Goal: Task Accomplishment & Management: Use online tool/utility

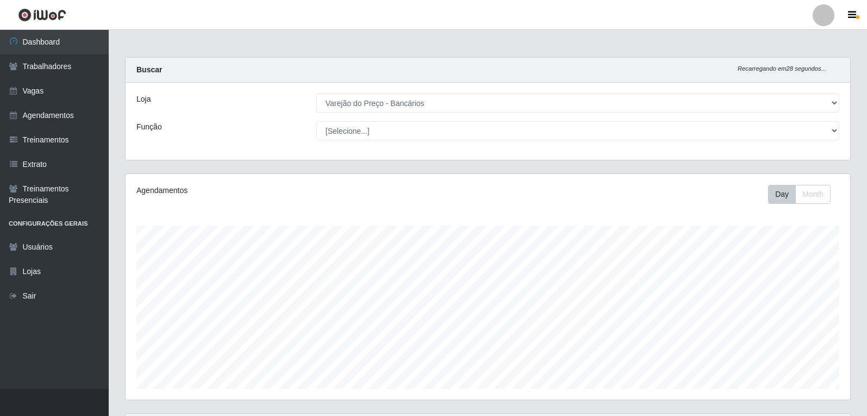
select select "157"
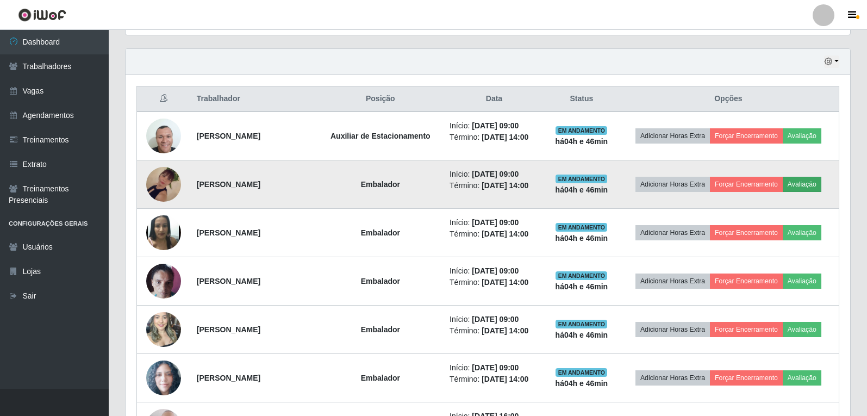
scroll to position [384, 0]
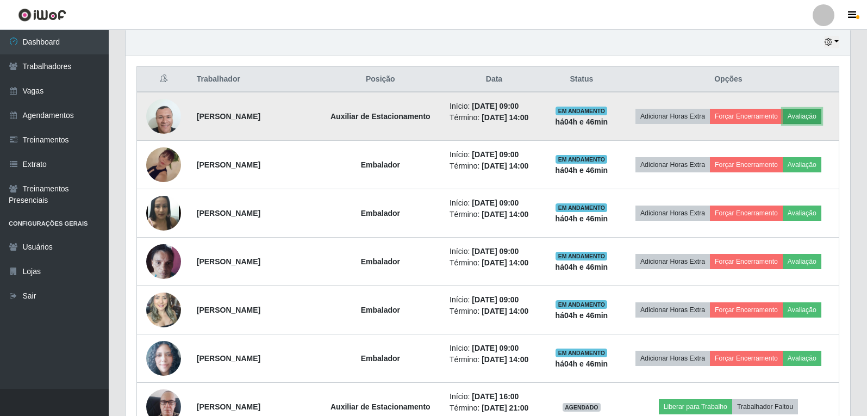
click at [811, 115] on button "Avaliação" at bounding box center [802, 116] width 39 height 15
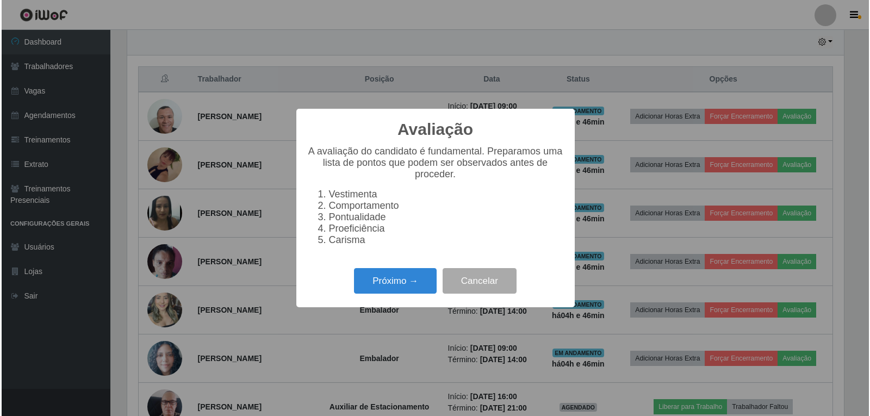
scroll to position [226, 719]
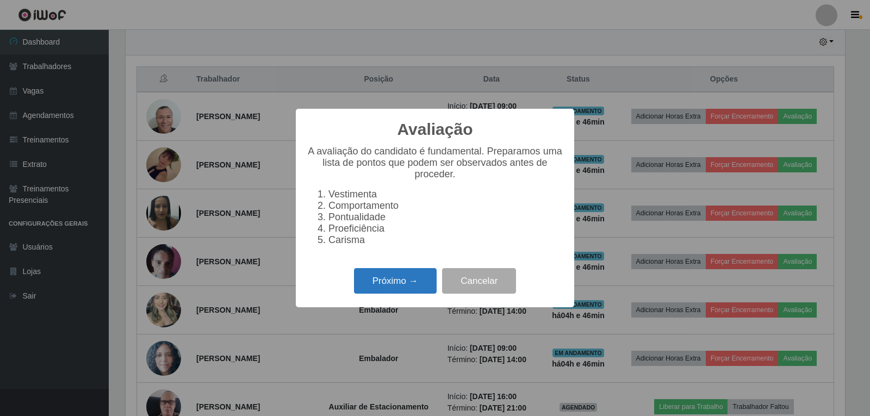
click at [406, 285] on button "Próximo →" at bounding box center [395, 281] width 83 height 26
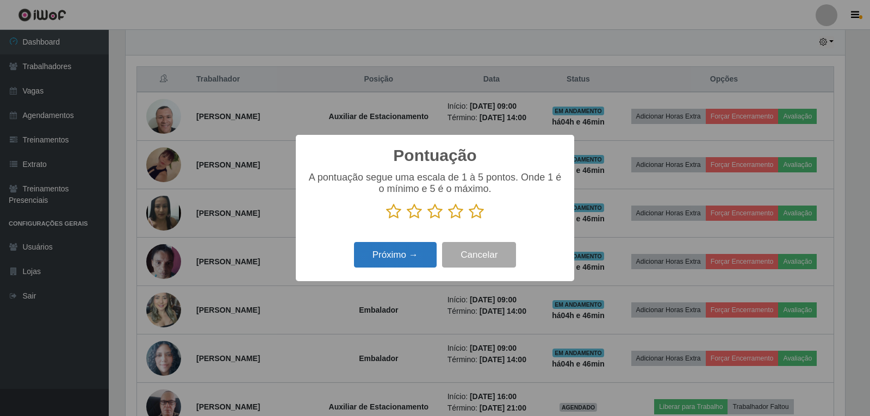
scroll to position [543411, 542917]
click at [483, 211] on icon at bounding box center [476, 211] width 15 height 16
click at [469, 220] on input "radio" at bounding box center [469, 220] width 0 height 0
click at [397, 260] on button "Próximo →" at bounding box center [395, 255] width 83 height 26
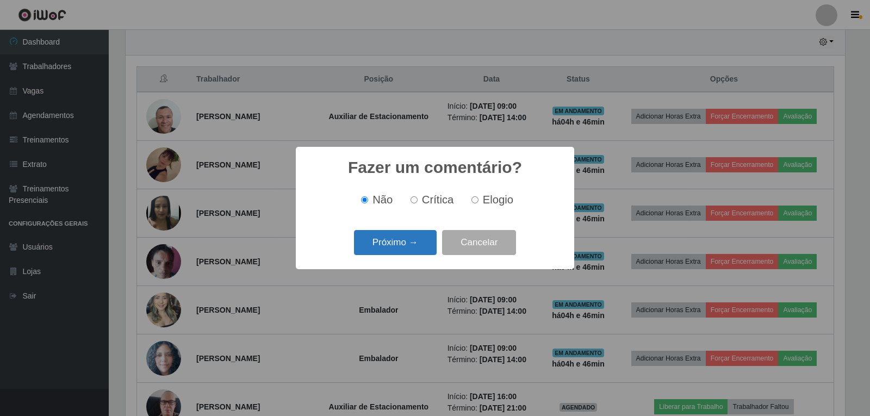
click at [414, 240] on button "Próximo →" at bounding box center [395, 243] width 83 height 26
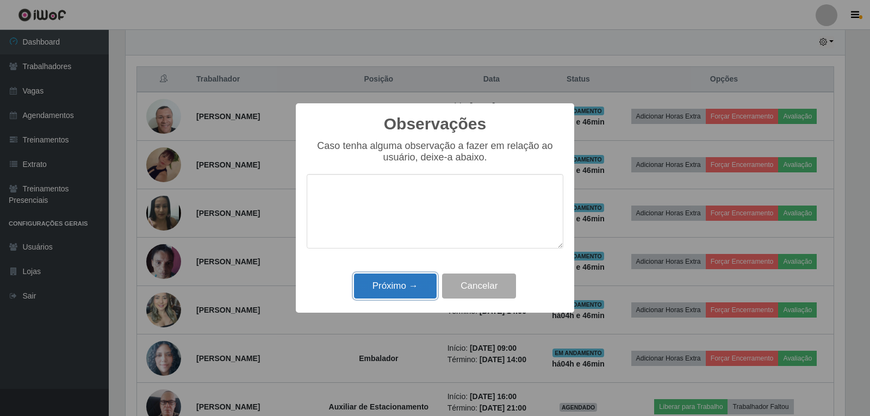
click at [411, 288] on button "Próximo →" at bounding box center [395, 286] width 83 height 26
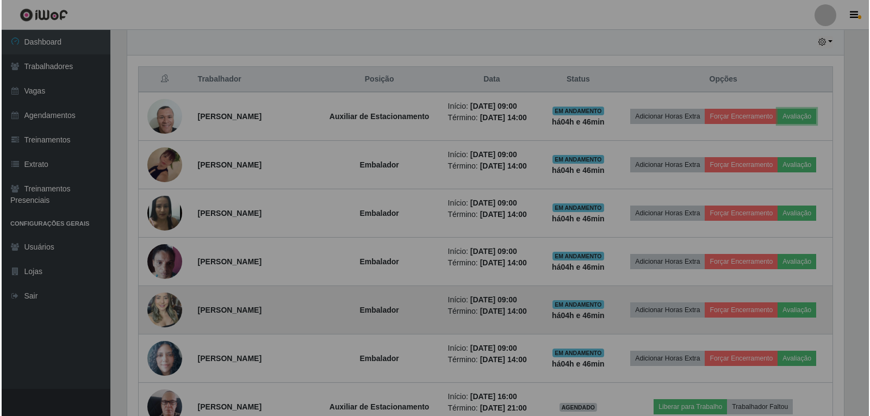
scroll to position [226, 725]
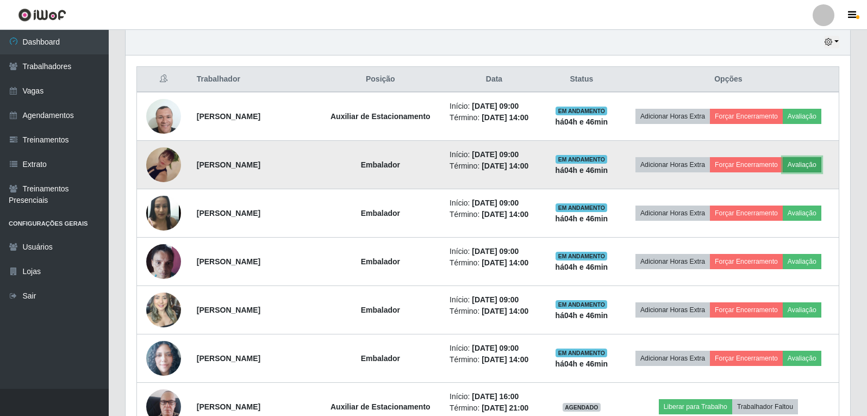
click at [812, 165] on button "Avaliação" at bounding box center [802, 164] width 39 height 15
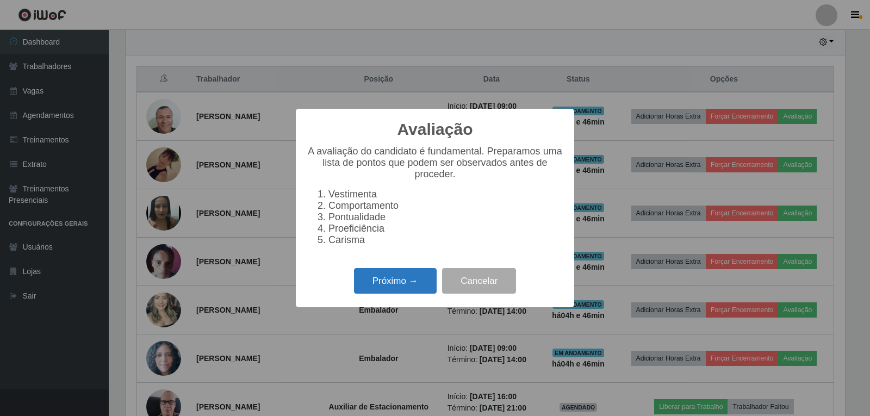
click at [392, 293] on button "Próximo →" at bounding box center [395, 281] width 83 height 26
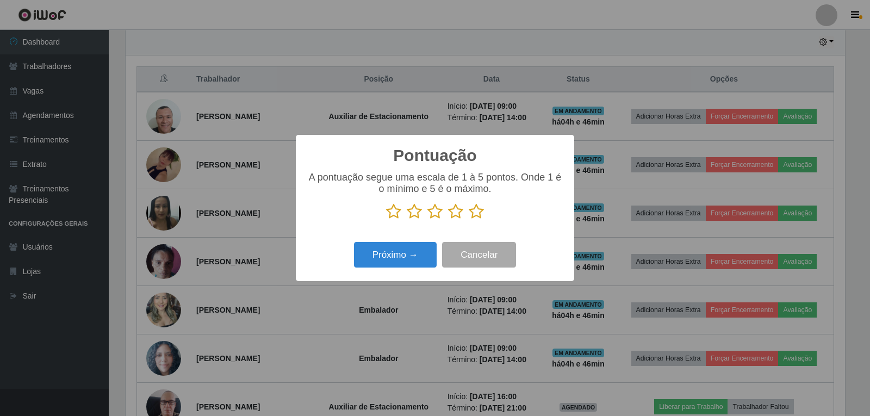
scroll to position [543411, 542917]
click at [474, 209] on icon at bounding box center [476, 211] width 15 height 16
click at [469, 220] on input "radio" at bounding box center [469, 220] width 0 height 0
click at [410, 257] on button "Próximo →" at bounding box center [395, 255] width 83 height 26
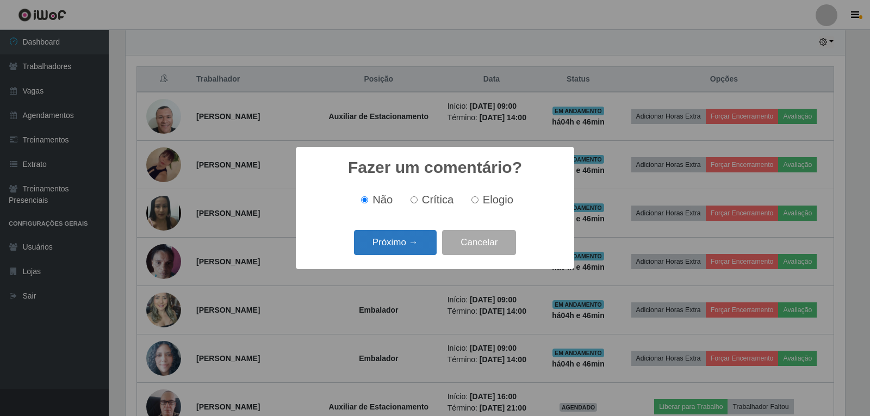
click at [419, 245] on button "Próximo →" at bounding box center [395, 243] width 83 height 26
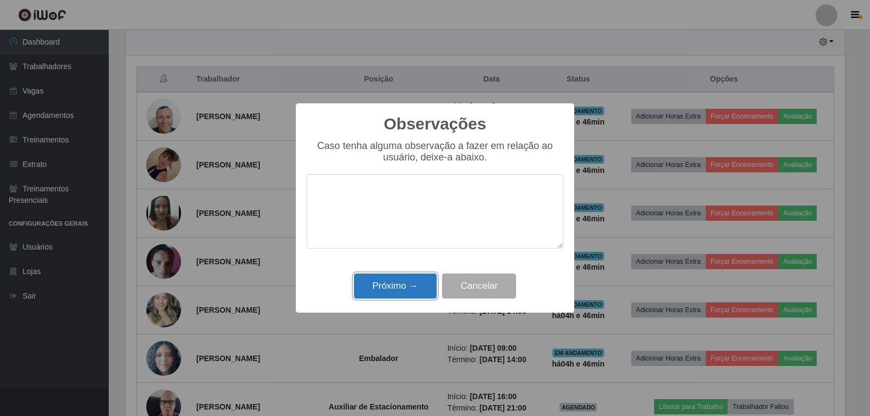
click at [392, 288] on button "Próximo →" at bounding box center [395, 286] width 83 height 26
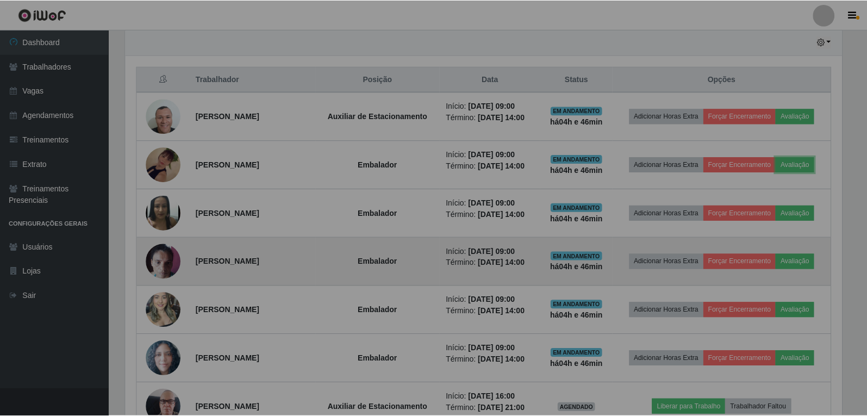
scroll to position [226, 725]
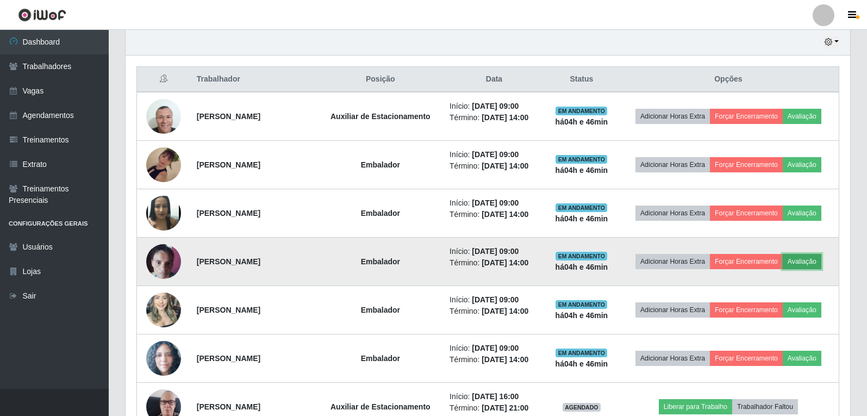
click at [808, 261] on button "Avaliação" at bounding box center [802, 261] width 39 height 15
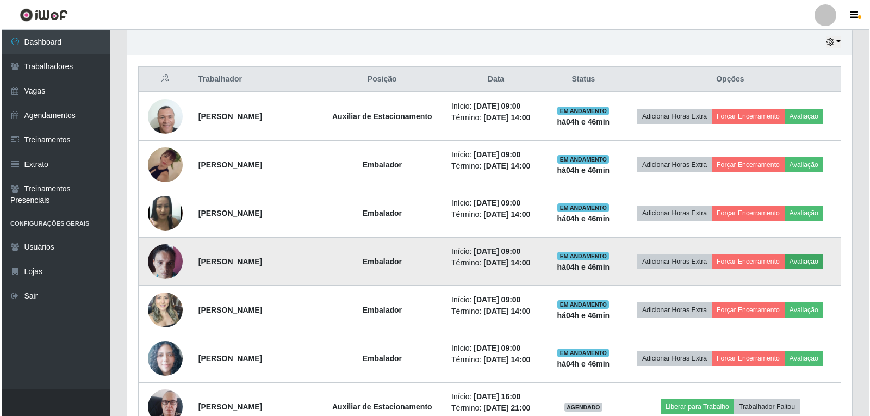
scroll to position [226, 719]
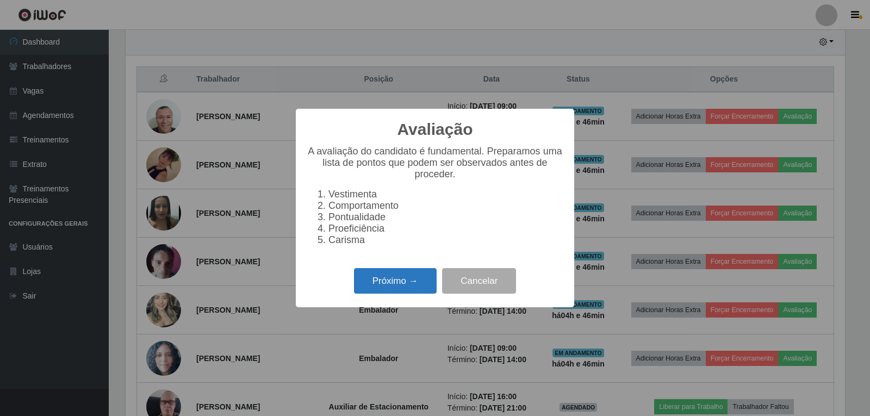
click at [397, 291] on button "Próximo →" at bounding box center [395, 281] width 83 height 26
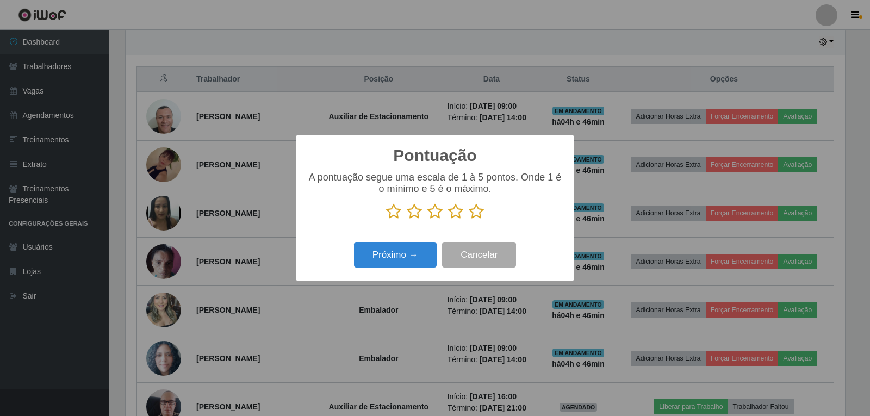
click at [477, 216] on icon at bounding box center [476, 211] width 15 height 16
click at [469, 220] on input "radio" at bounding box center [469, 220] width 0 height 0
click at [404, 255] on button "Próximo →" at bounding box center [395, 255] width 83 height 26
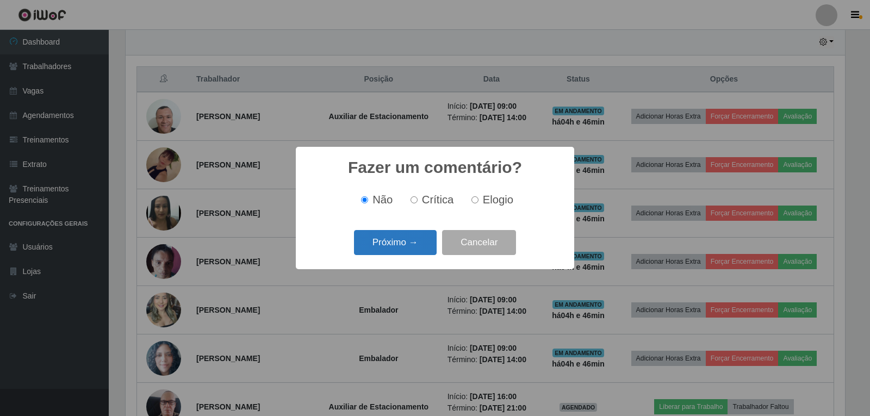
click at [404, 238] on button "Próximo →" at bounding box center [395, 243] width 83 height 26
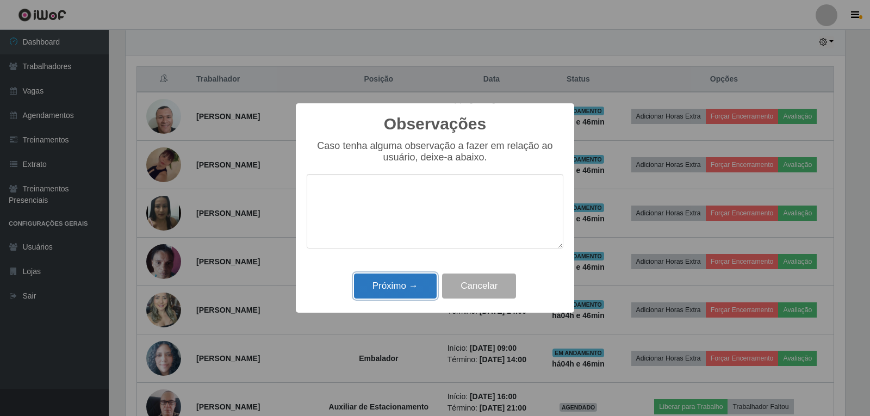
click at [407, 277] on button "Próximo →" at bounding box center [395, 286] width 83 height 26
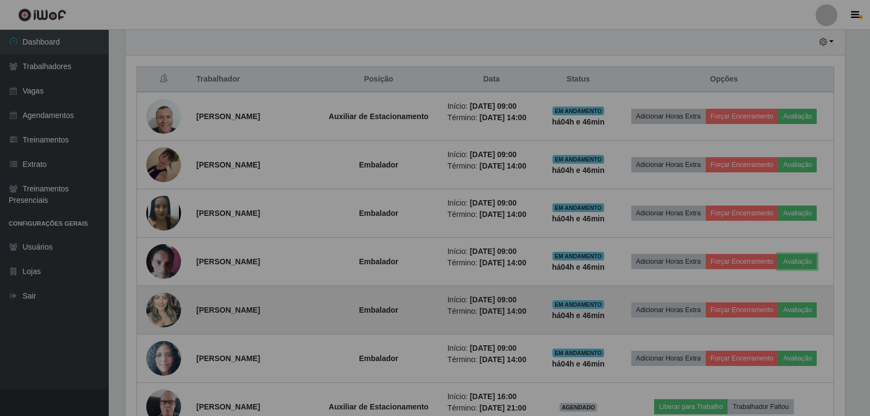
scroll to position [226, 725]
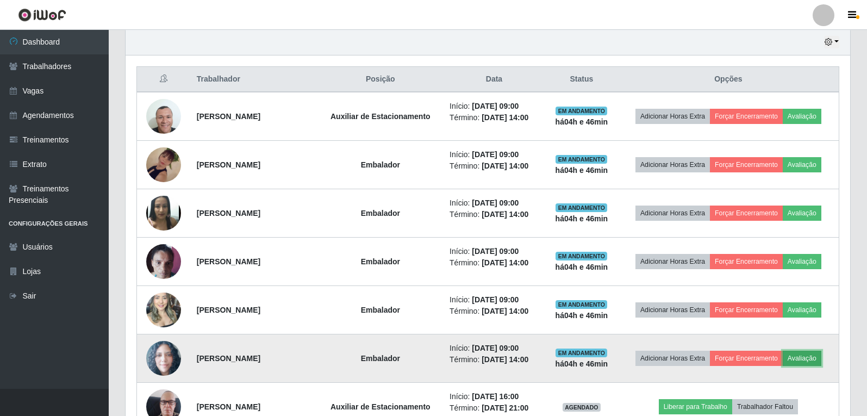
click at [814, 354] on button "Avaliação" at bounding box center [802, 358] width 39 height 15
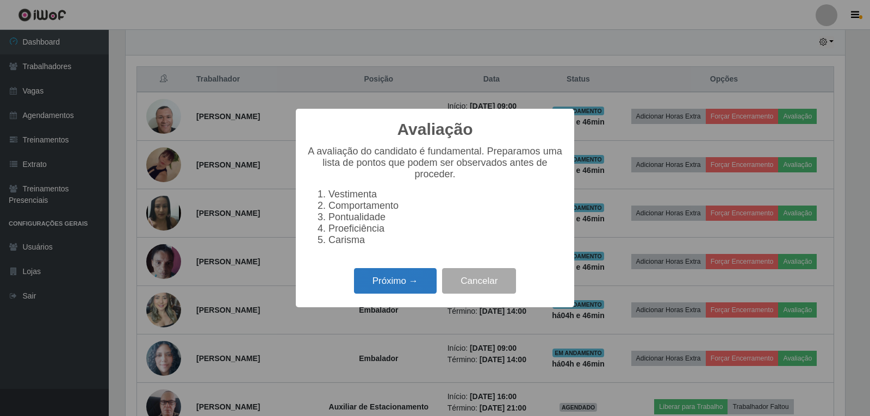
click at [405, 287] on button "Próximo →" at bounding box center [395, 281] width 83 height 26
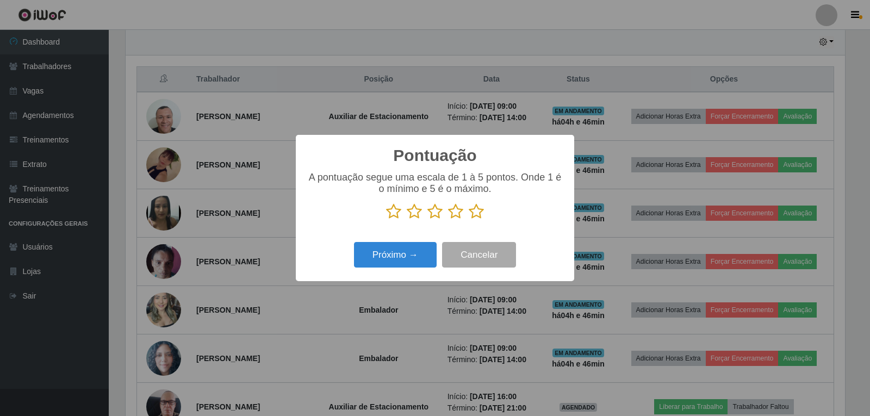
click at [475, 211] on icon at bounding box center [476, 211] width 15 height 16
click at [469, 220] on input "radio" at bounding box center [469, 220] width 0 height 0
click at [398, 253] on button "Próximo →" at bounding box center [395, 255] width 83 height 26
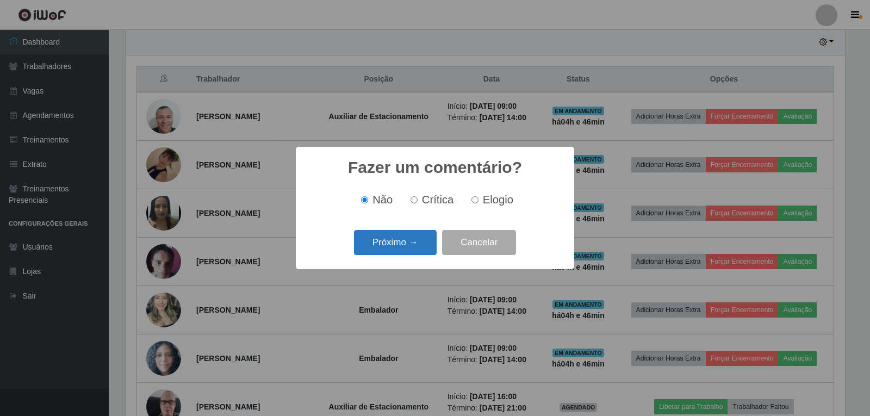
click at [413, 241] on button "Próximo →" at bounding box center [395, 243] width 83 height 26
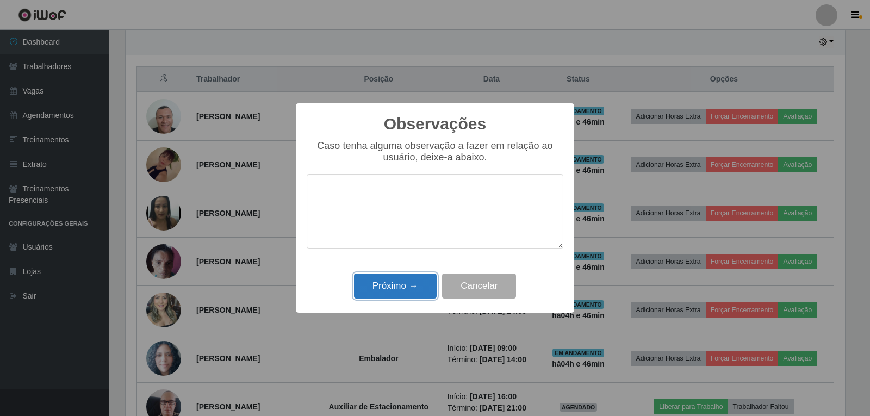
click at [413, 292] on button "Próximo →" at bounding box center [395, 286] width 83 height 26
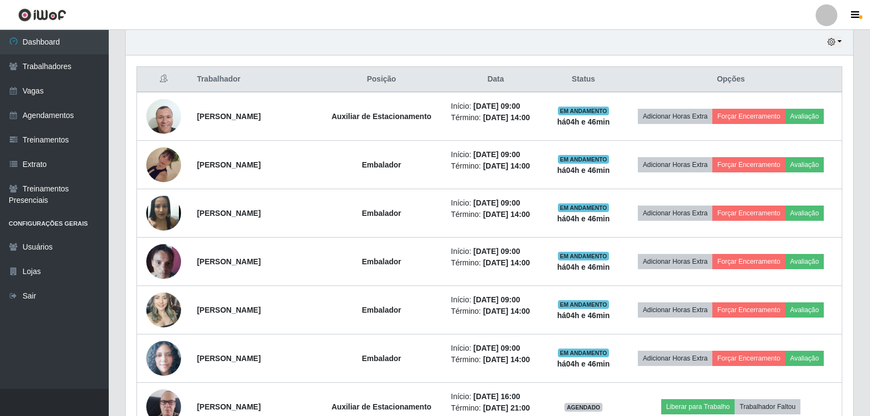
scroll to position [226, 725]
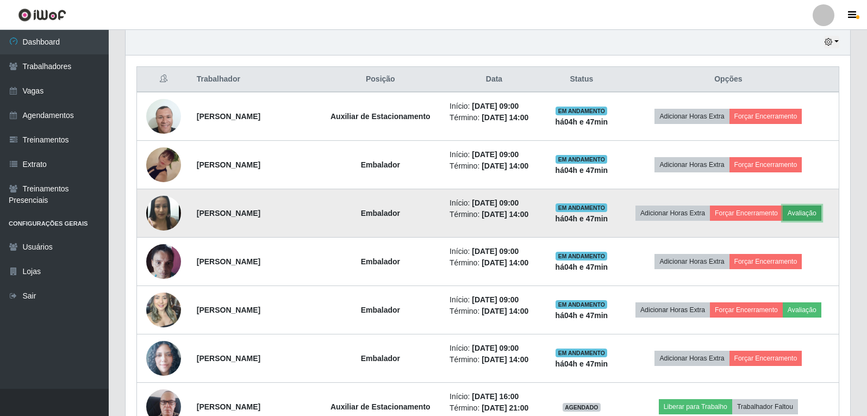
click at [806, 218] on button "Avaliação" at bounding box center [802, 212] width 39 height 15
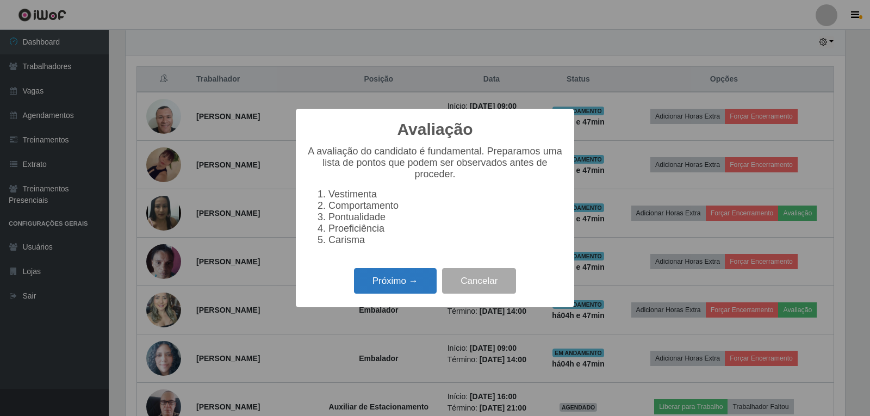
click at [422, 294] on button "Próximo →" at bounding box center [395, 281] width 83 height 26
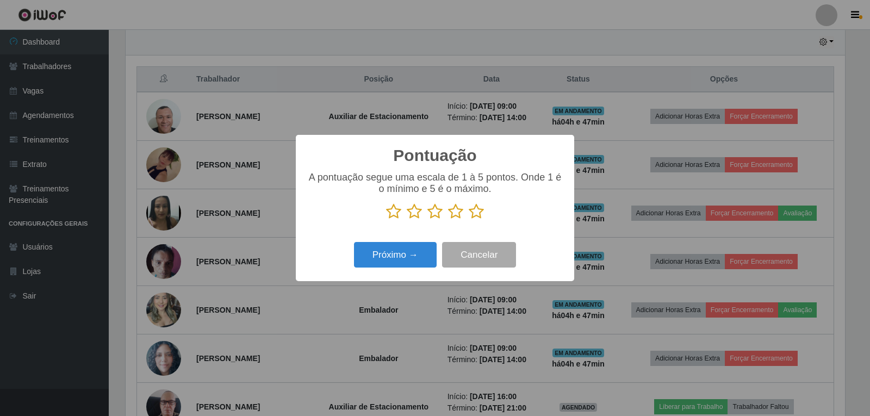
scroll to position [543411, 542917]
click at [472, 213] on icon at bounding box center [476, 211] width 15 height 16
click at [469, 220] on input "radio" at bounding box center [469, 220] width 0 height 0
click at [369, 251] on button "Próximo →" at bounding box center [395, 255] width 83 height 26
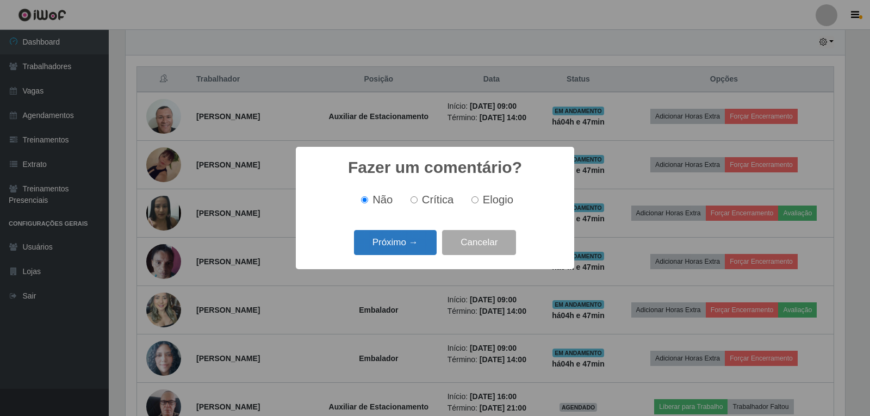
click at [376, 247] on button "Próximo →" at bounding box center [395, 243] width 83 height 26
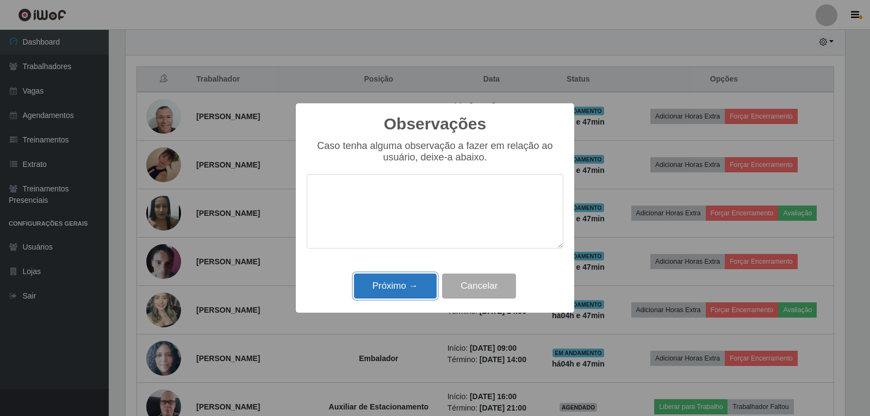
click at [397, 282] on button "Próximo →" at bounding box center [395, 286] width 83 height 26
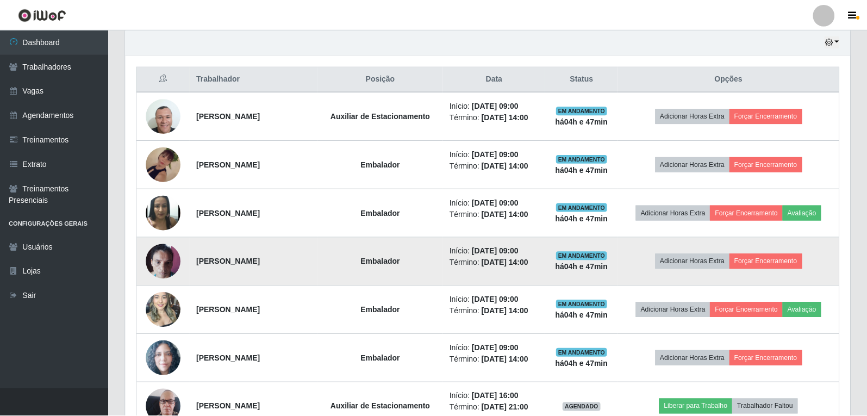
scroll to position [0, 0]
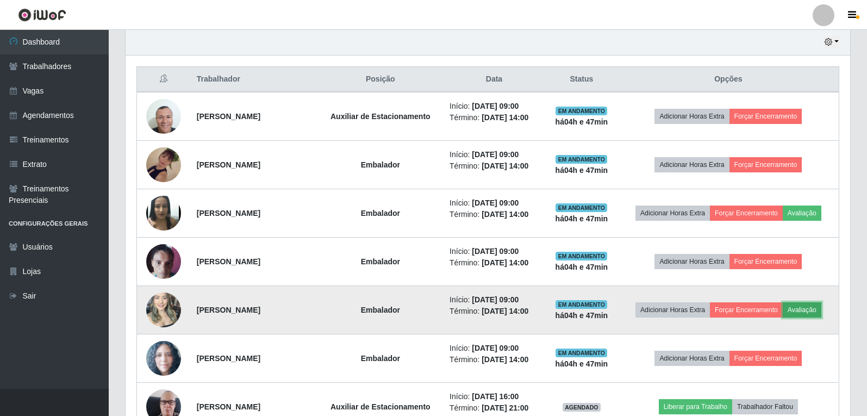
click at [806, 310] on button "Avaliação" at bounding box center [802, 309] width 39 height 15
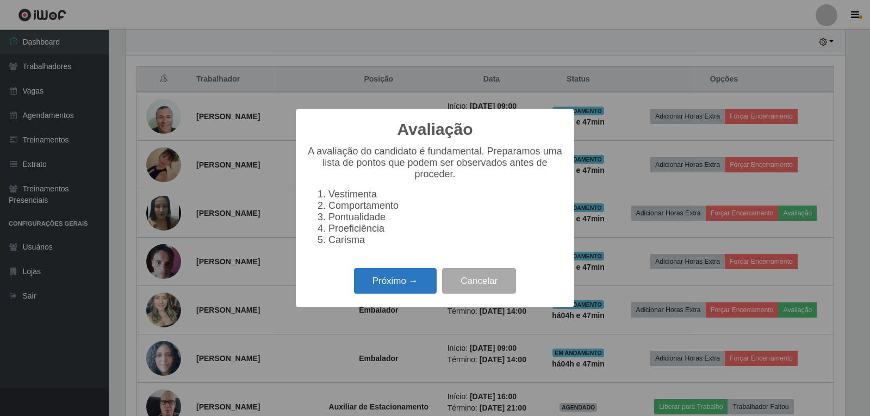
click at [395, 294] on button "Próximo →" at bounding box center [395, 281] width 83 height 26
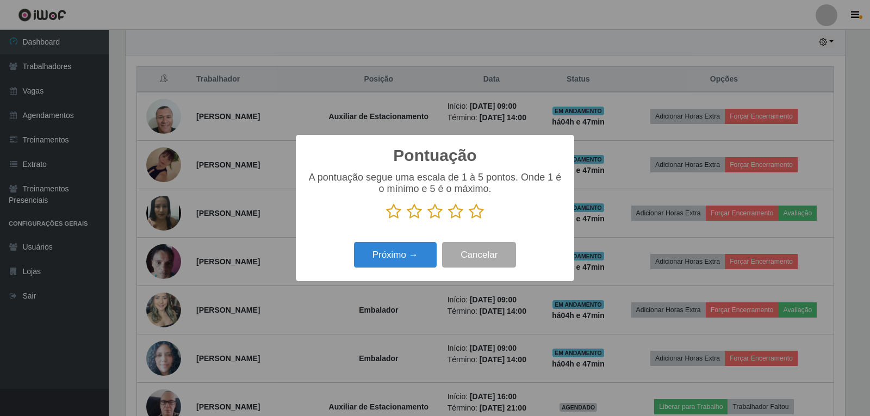
click at [474, 207] on icon at bounding box center [476, 211] width 15 height 16
click at [469, 220] on input "radio" at bounding box center [469, 220] width 0 height 0
click at [407, 248] on button "Próximo →" at bounding box center [395, 255] width 83 height 26
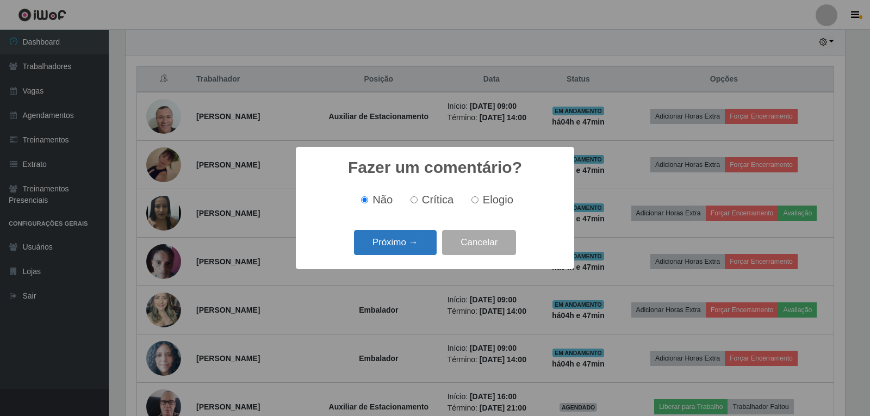
click at [412, 253] on button "Próximo →" at bounding box center [395, 243] width 83 height 26
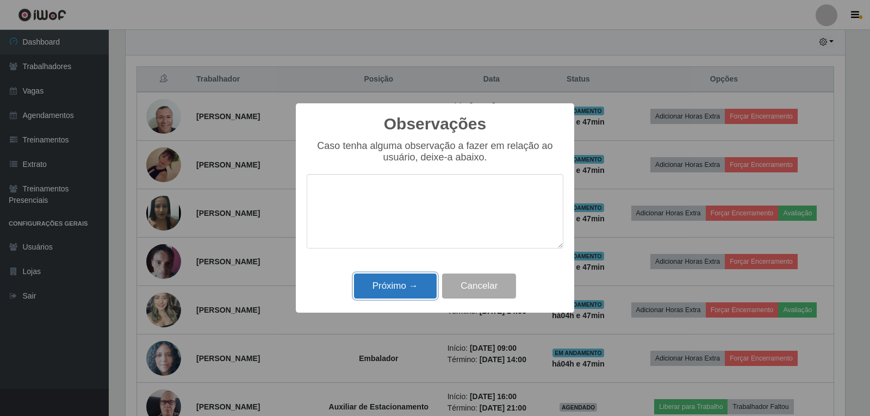
click at [418, 292] on button "Próximo →" at bounding box center [395, 286] width 83 height 26
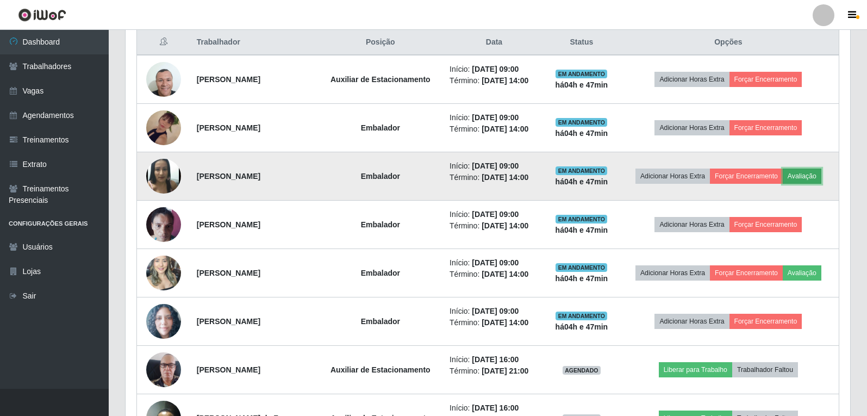
click at [812, 176] on button "Avaliação" at bounding box center [802, 176] width 39 height 15
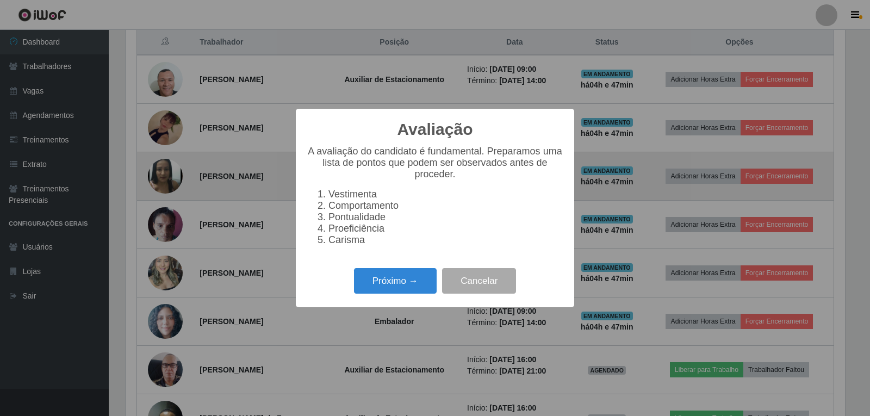
click at [581, 92] on div "Avaliação × A avaliação do candidato é fundamental. Preparamos uma lista de pon…" at bounding box center [435, 208] width 870 height 416
click at [415, 285] on button "Próximo →" at bounding box center [395, 281] width 83 height 26
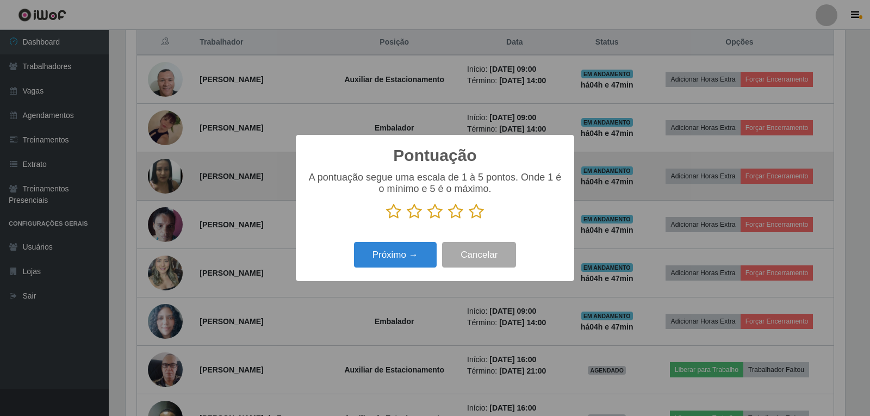
click at [475, 216] on icon at bounding box center [476, 211] width 15 height 16
click at [469, 220] on input "radio" at bounding box center [469, 220] width 0 height 0
click at [409, 259] on button "Próximo →" at bounding box center [395, 255] width 83 height 26
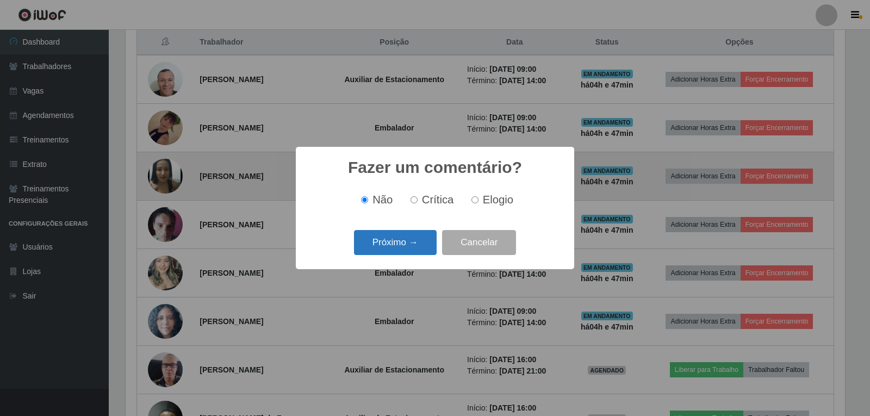
click at [408, 242] on button "Próximo →" at bounding box center [395, 243] width 83 height 26
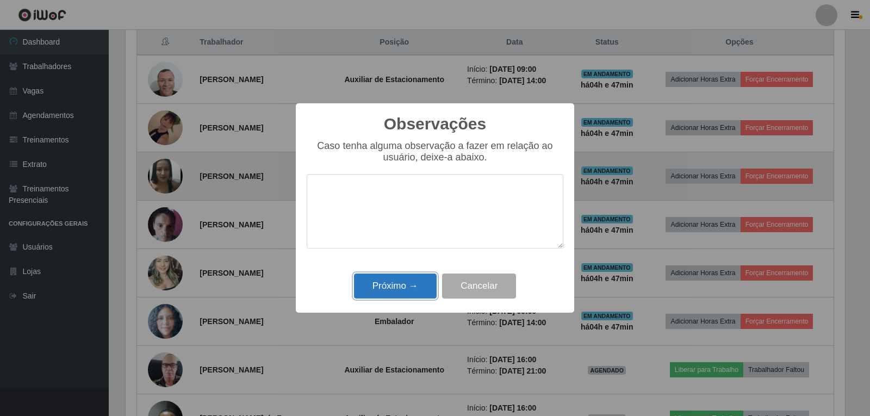
click at [382, 280] on button "Próximo →" at bounding box center [395, 286] width 83 height 26
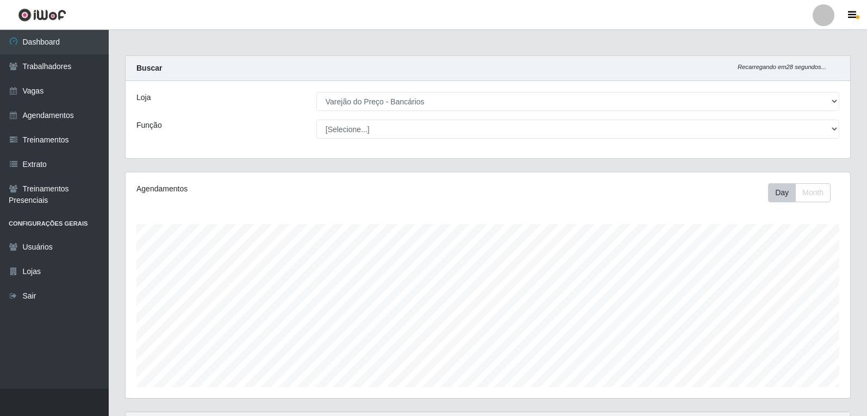
scroll to position [0, 0]
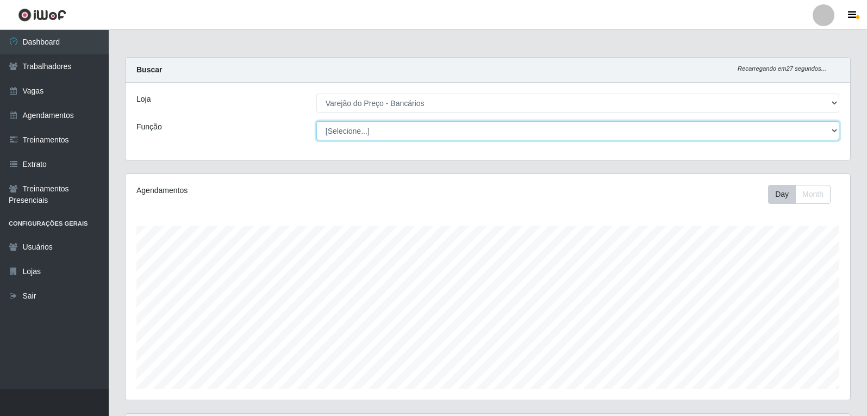
click at [485, 124] on select "[Selecione...] Auxiliar de Estacionamento Auxiliar de Estacionamento + Auxiliar…" at bounding box center [577, 130] width 523 height 19
select select "4"
click at [316, 121] on select "[Selecione...] Auxiliar de Estacionamento Auxiliar de Estacionamento + Auxiliar…" at bounding box center [577, 130] width 523 height 19
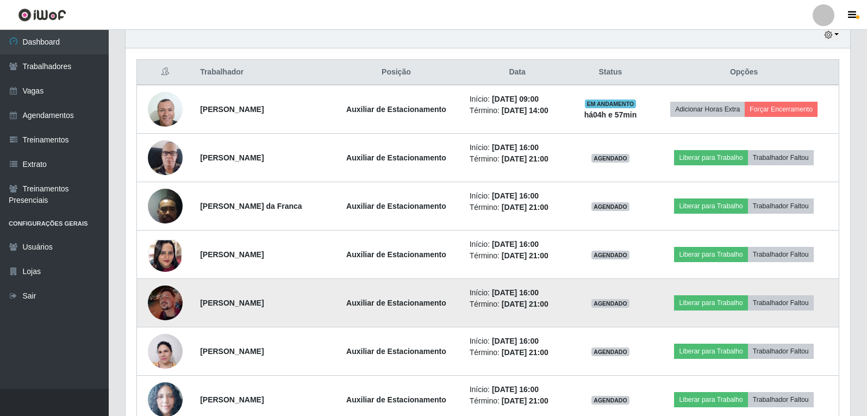
scroll to position [439, 0]
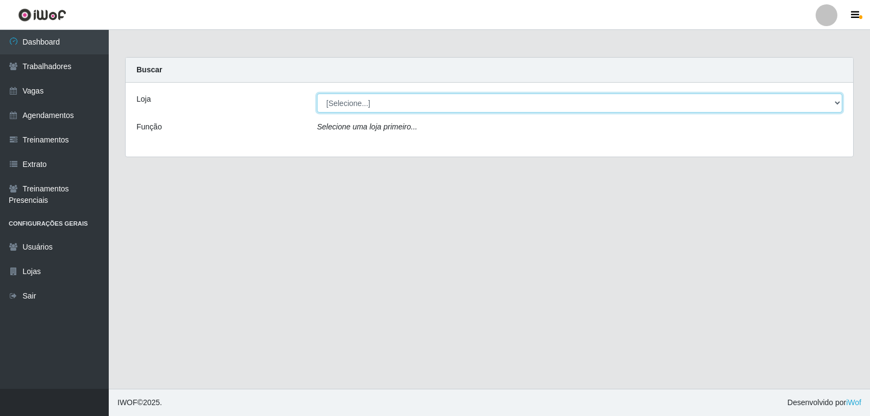
click at [497, 107] on select "[Selecione...] Varejão do Preço - Bancários" at bounding box center [579, 103] width 525 height 19
select select "157"
click at [317, 94] on select "[Selecione...] Varejão do Preço - Bancários" at bounding box center [579, 103] width 525 height 19
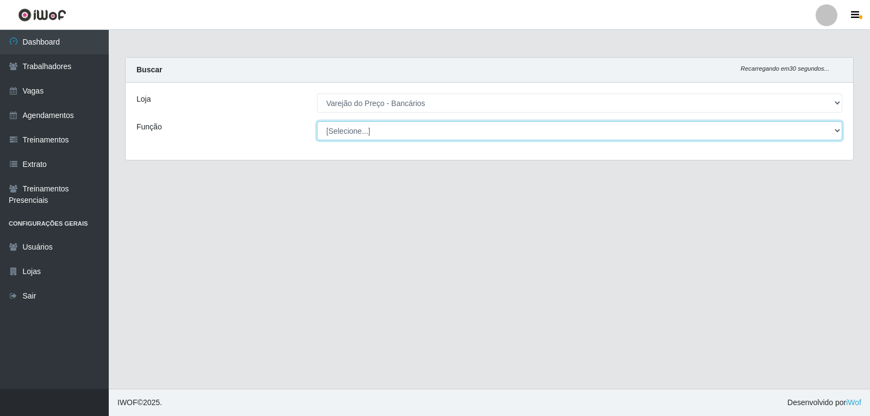
click at [444, 128] on select "[Selecione...] Auxiliar de Estacionamento Auxiliar de Estacionamento + Auxiliar…" at bounding box center [579, 130] width 525 height 19
click at [317, 121] on select "[Selecione...] Auxiliar de Estacionamento Auxiliar de Estacionamento + Auxiliar…" at bounding box center [579, 130] width 525 height 19
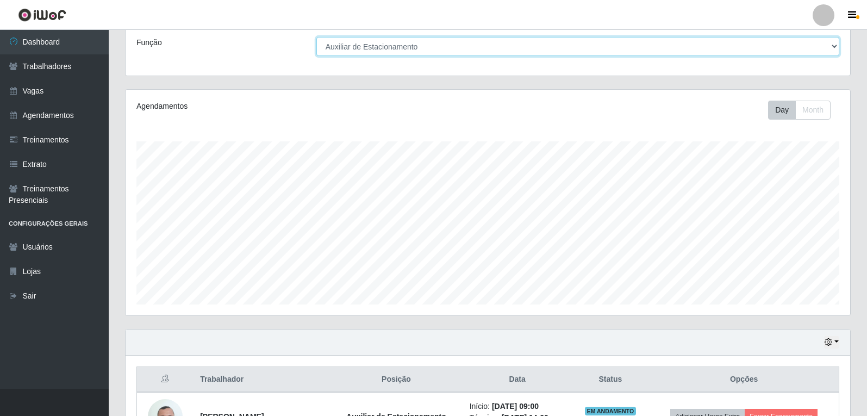
scroll to position [71, 0]
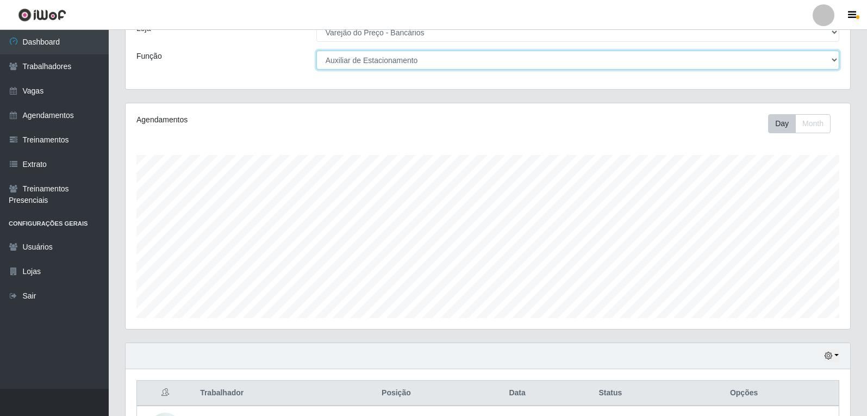
click at [469, 53] on select "[Selecione...] Auxiliar de Estacionamento Auxiliar de Estacionamento + Auxiliar…" at bounding box center [577, 60] width 523 height 19
click at [316, 51] on select "[Selecione...] Auxiliar de Estacionamento Auxiliar de Estacionamento + Auxiliar…" at bounding box center [577, 60] width 523 height 19
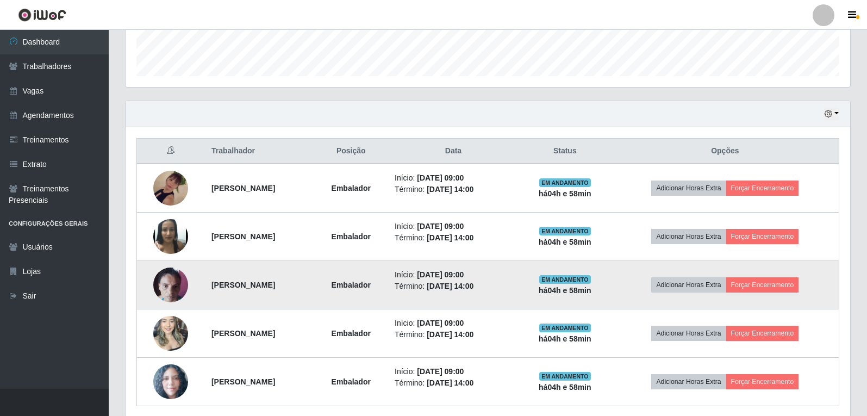
scroll to position [354, 0]
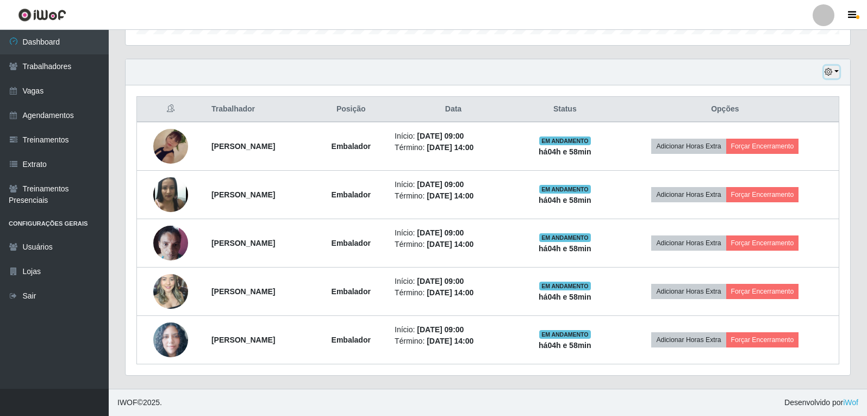
click at [833, 74] on button "button" at bounding box center [831, 72] width 15 height 13
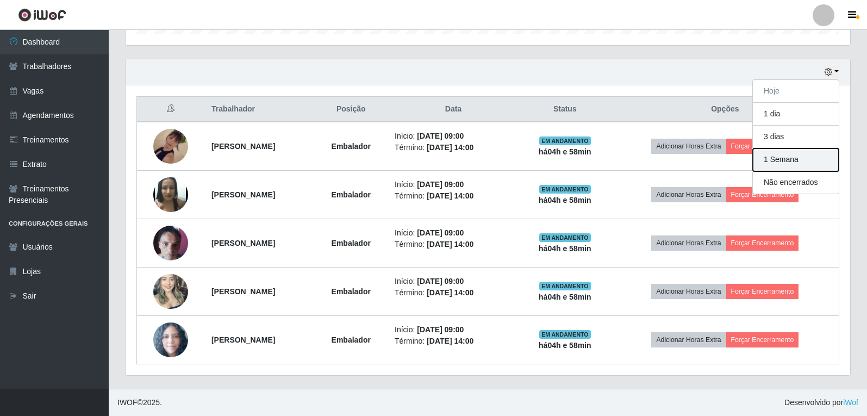
click at [794, 153] on button "1 Semana" at bounding box center [796, 159] width 86 height 23
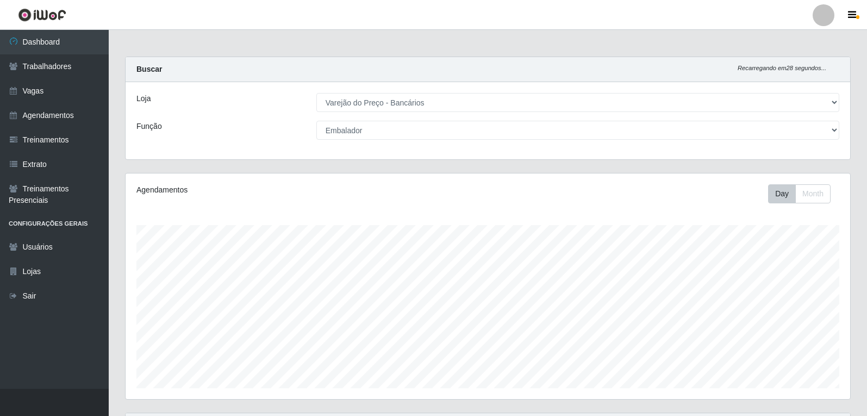
scroll to position [0, 0]
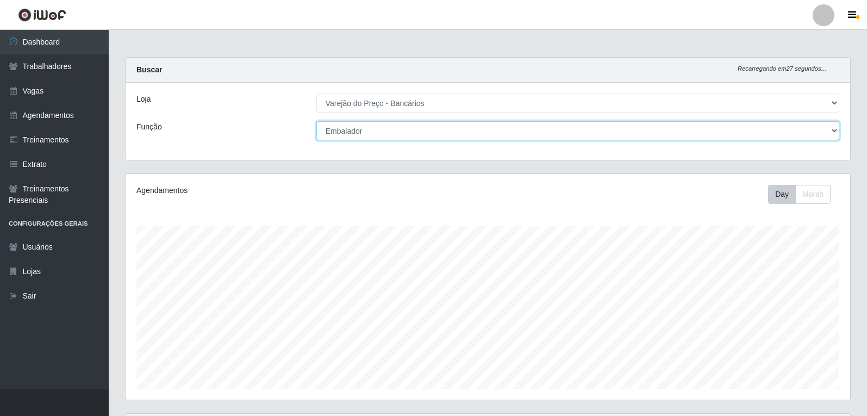
click at [425, 128] on select "[Selecione...] Auxiliar de Estacionamento Auxiliar de Estacionamento + Auxiliar…" at bounding box center [577, 130] width 523 height 19
click at [316, 121] on select "[Selecione...] Auxiliar de Estacionamento Auxiliar de Estacionamento + Auxiliar…" at bounding box center [577, 130] width 523 height 19
click at [438, 139] on select "[Selecione...] Auxiliar de Estacionamento Auxiliar de Estacionamento + Auxiliar…" at bounding box center [577, 130] width 523 height 19
click at [316, 121] on select "[Selecione...] Auxiliar de Estacionamento Auxiliar de Estacionamento + Auxiliar…" at bounding box center [577, 130] width 523 height 19
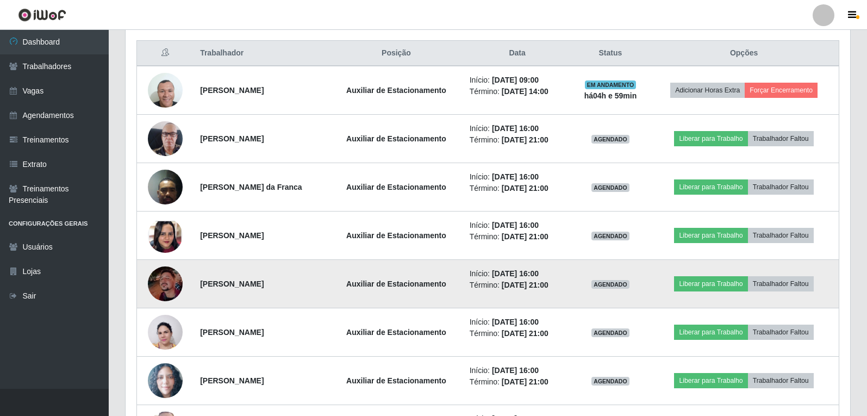
scroll to position [381, 0]
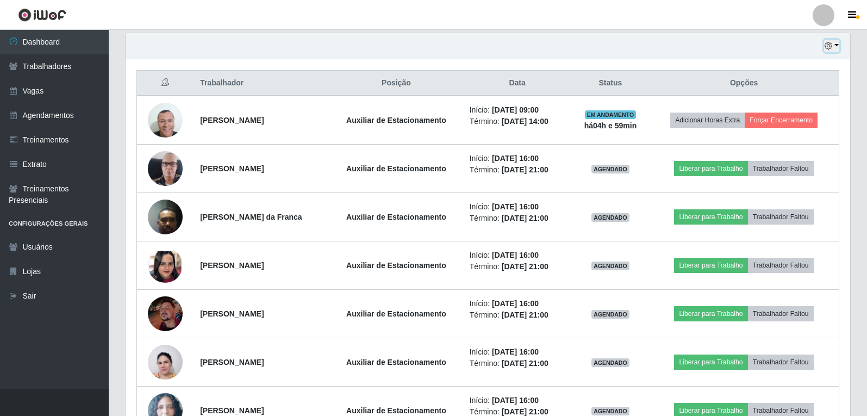
click at [832, 40] on button "button" at bounding box center [831, 46] width 15 height 13
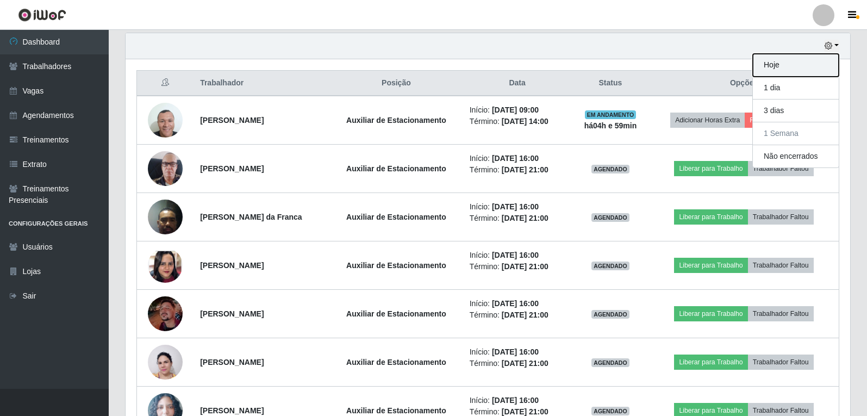
click at [788, 65] on button "Hoje" at bounding box center [796, 65] width 86 height 23
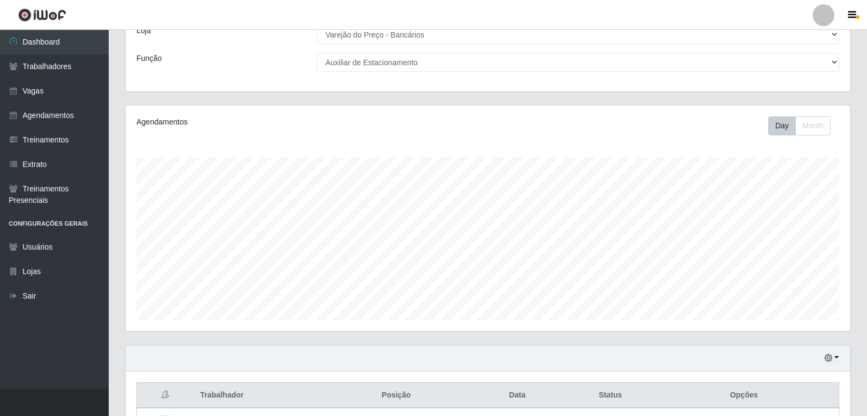
scroll to position [16, 0]
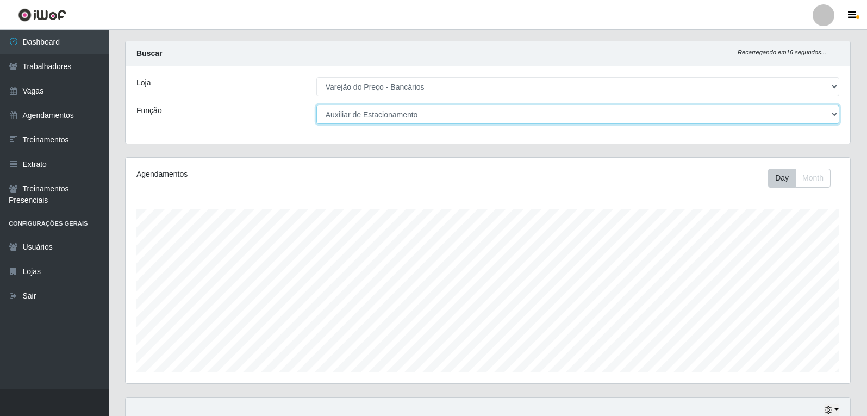
click at [493, 119] on select "[Selecione...] Auxiliar de Estacionamento Auxiliar de Estacionamento + Auxiliar…" at bounding box center [577, 114] width 523 height 19
click at [316, 105] on select "[Selecione...] Auxiliar de Estacionamento Auxiliar de Estacionamento + Auxiliar…" at bounding box center [577, 114] width 523 height 19
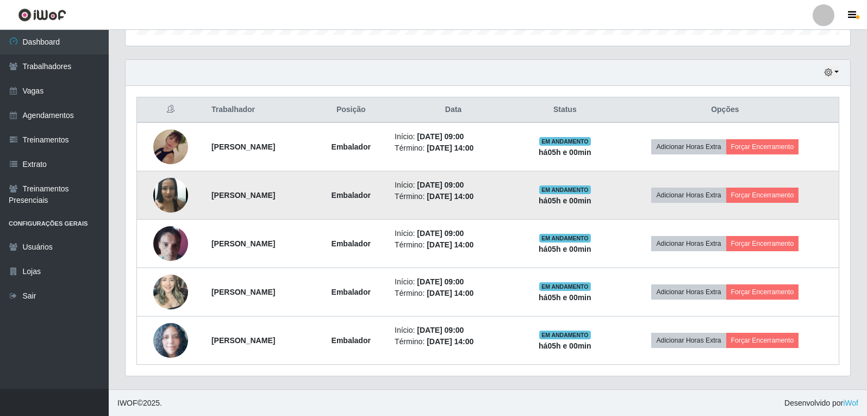
scroll to position [354, 0]
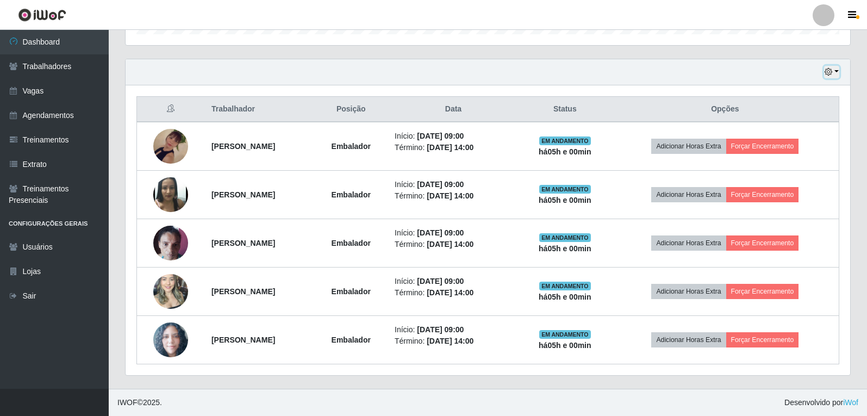
click at [832, 78] on button "button" at bounding box center [831, 72] width 15 height 13
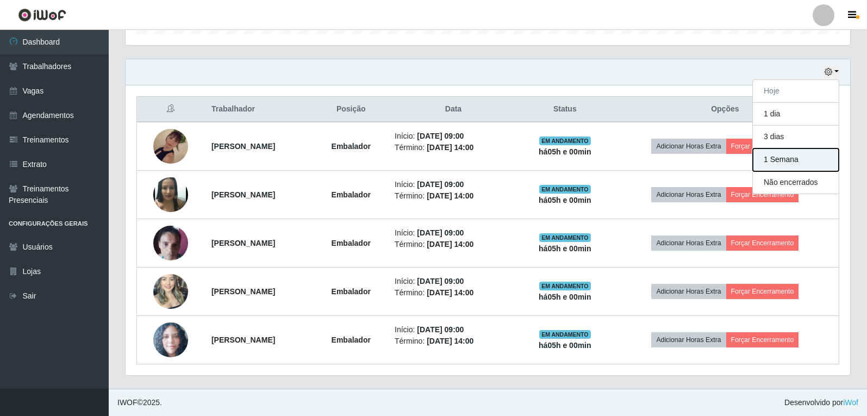
click at [780, 158] on button "1 Semana" at bounding box center [796, 159] width 86 height 23
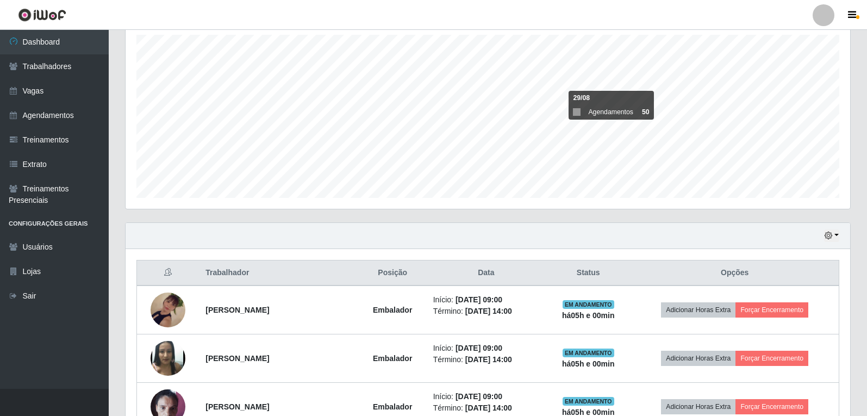
scroll to position [191, 0]
click at [838, 231] on button "button" at bounding box center [831, 235] width 15 height 13
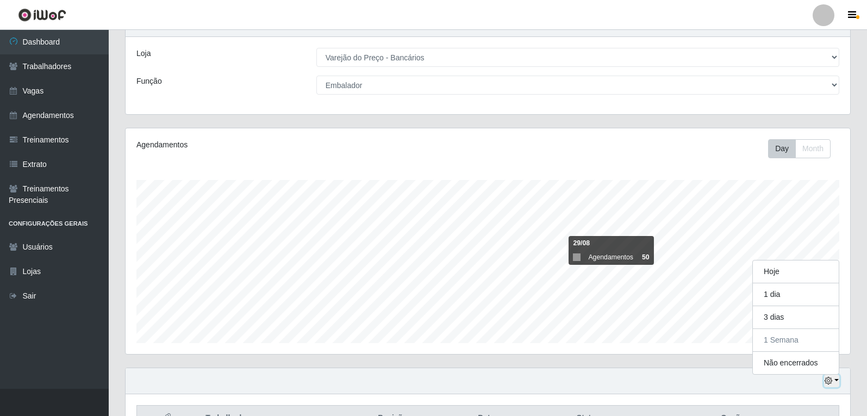
scroll to position [0, 0]
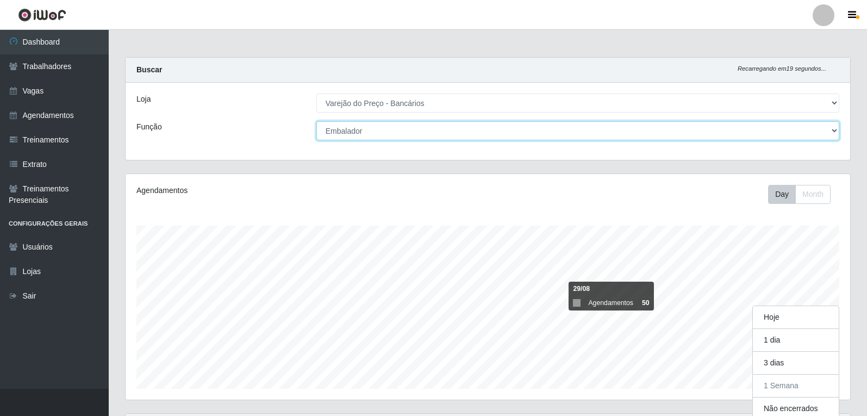
click at [453, 132] on select "[Selecione...] Auxiliar de Estacionamento Auxiliar de Estacionamento + Auxiliar…" at bounding box center [577, 130] width 523 height 19
click at [316, 121] on select "[Selecione...] Auxiliar de Estacionamento Auxiliar de Estacionamento + Auxiliar…" at bounding box center [577, 130] width 523 height 19
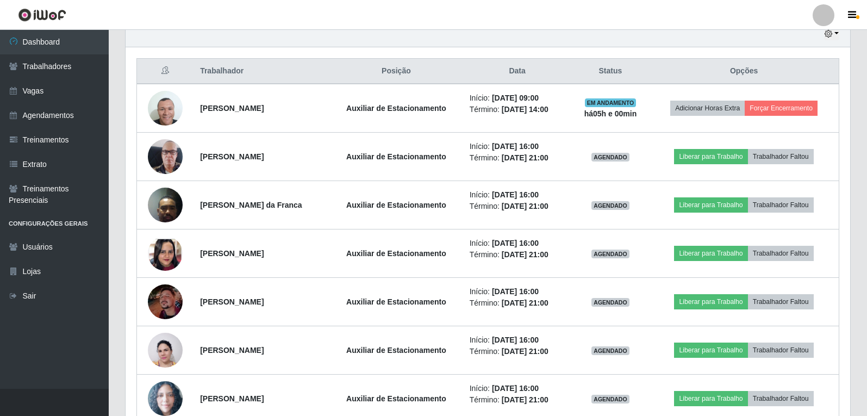
scroll to position [381, 0]
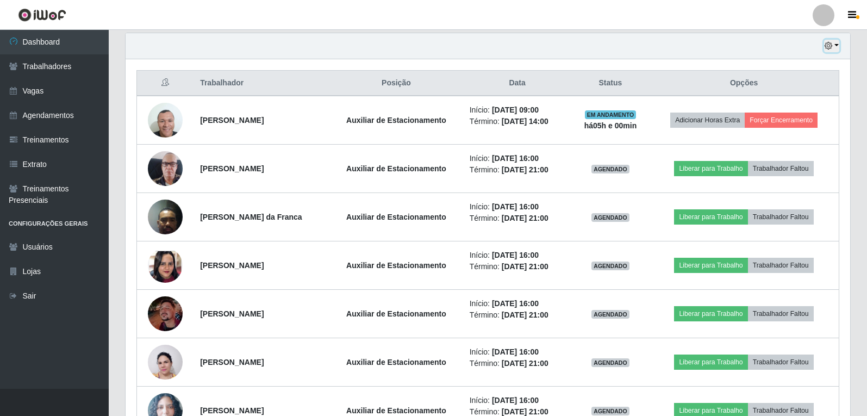
click at [831, 42] on icon "button" at bounding box center [829, 46] width 8 height 8
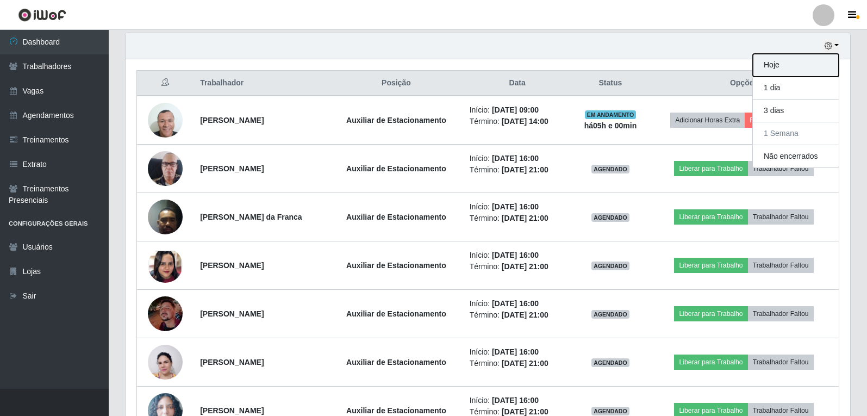
click at [808, 65] on button "Hoje" at bounding box center [796, 65] width 86 height 23
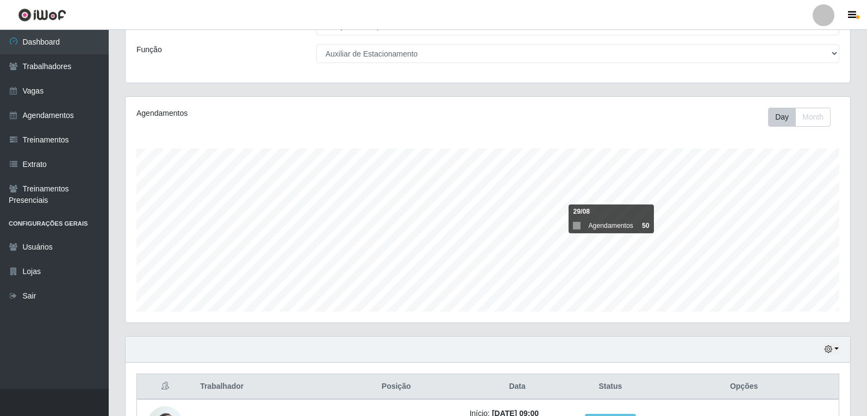
scroll to position [71, 0]
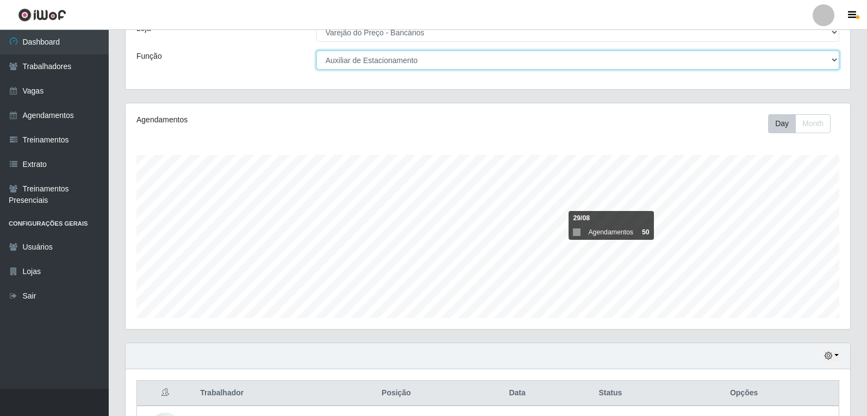
click at [497, 56] on select "[Selecione...] Auxiliar de Estacionamento Auxiliar de Estacionamento + Auxiliar…" at bounding box center [577, 60] width 523 height 19
click at [316, 51] on select "[Selecione...] Auxiliar de Estacionamento Auxiliar de Estacionamento + Auxiliar…" at bounding box center [577, 60] width 523 height 19
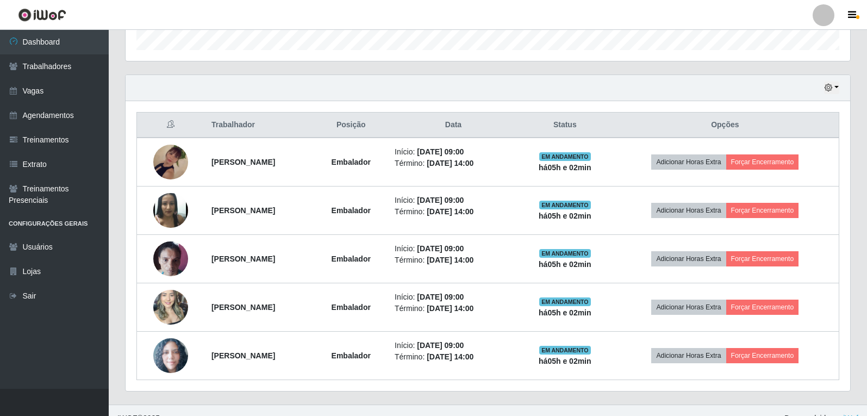
scroll to position [354, 0]
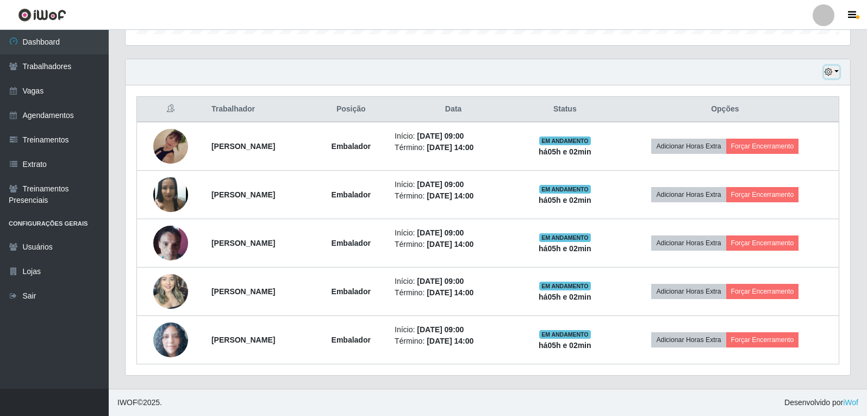
click at [828, 74] on icon "button" at bounding box center [829, 72] width 8 height 8
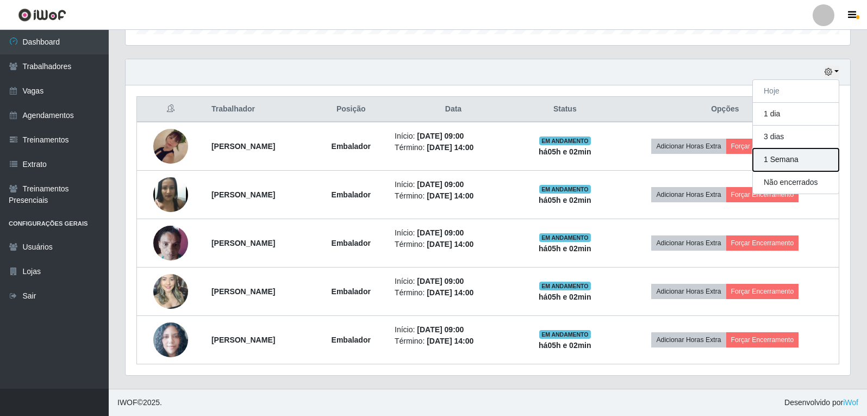
click at [812, 159] on button "1 Semana" at bounding box center [796, 159] width 86 height 23
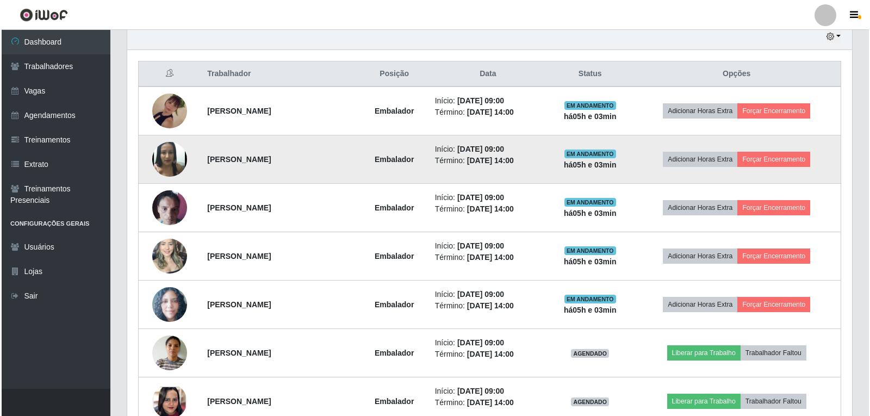
scroll to position [409, 0]
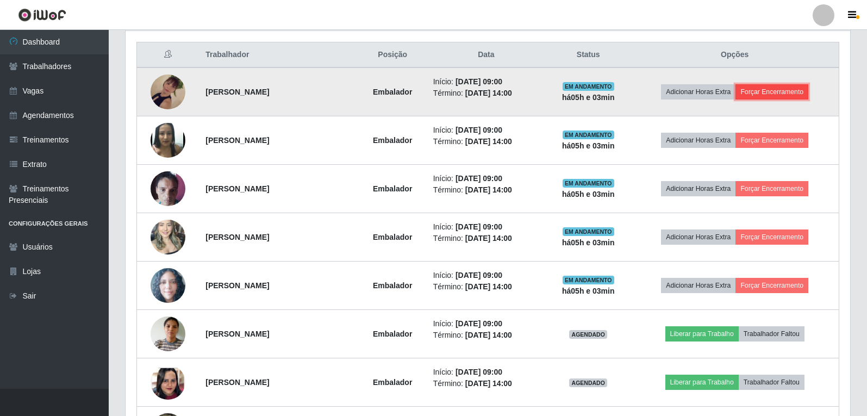
click at [771, 88] on button "Forçar Encerramento" at bounding box center [772, 91] width 73 height 15
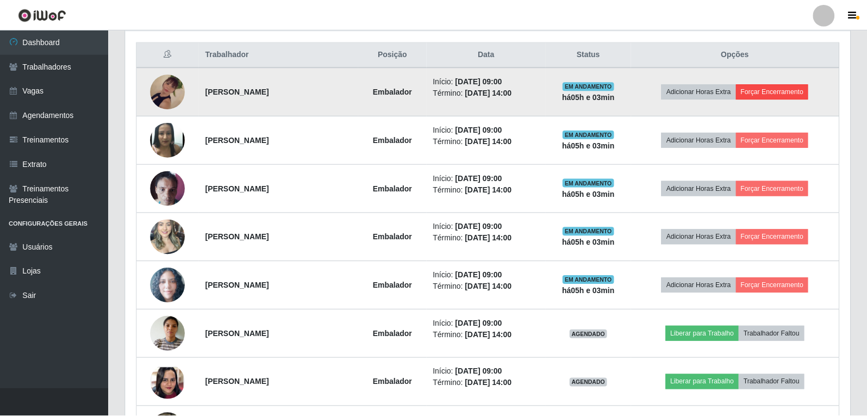
scroll to position [226, 719]
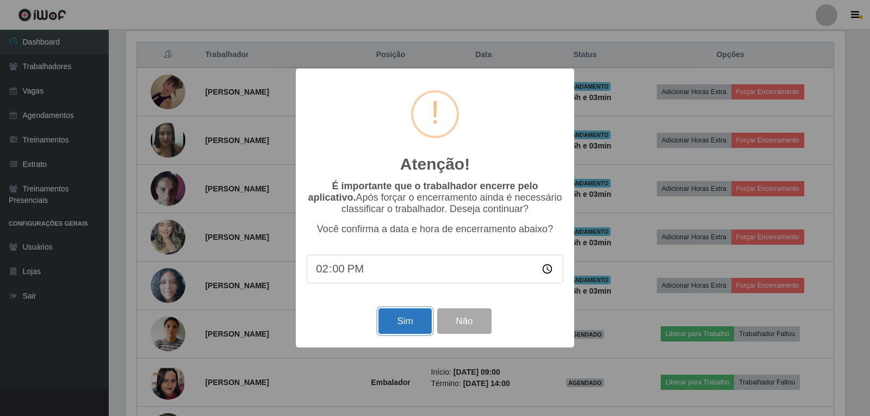
click at [407, 328] on button "Sim" at bounding box center [404, 321] width 53 height 26
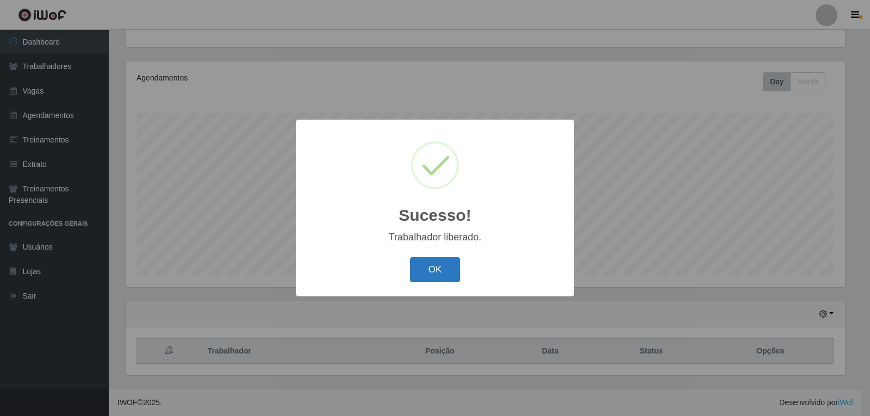
click at [440, 266] on button "OK" at bounding box center [435, 270] width 51 height 26
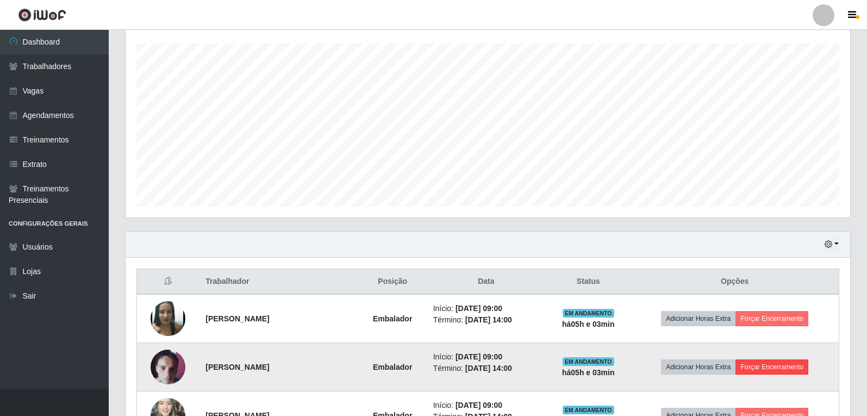
scroll to position [221, 0]
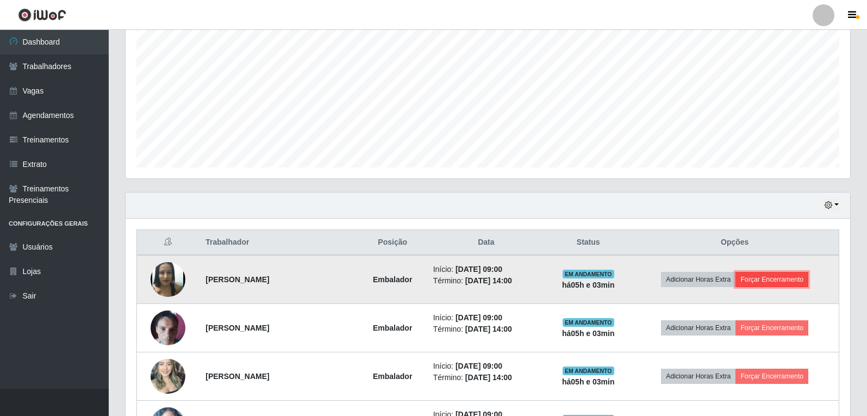
click at [775, 276] on button "Forçar Encerramento" at bounding box center [772, 279] width 73 height 15
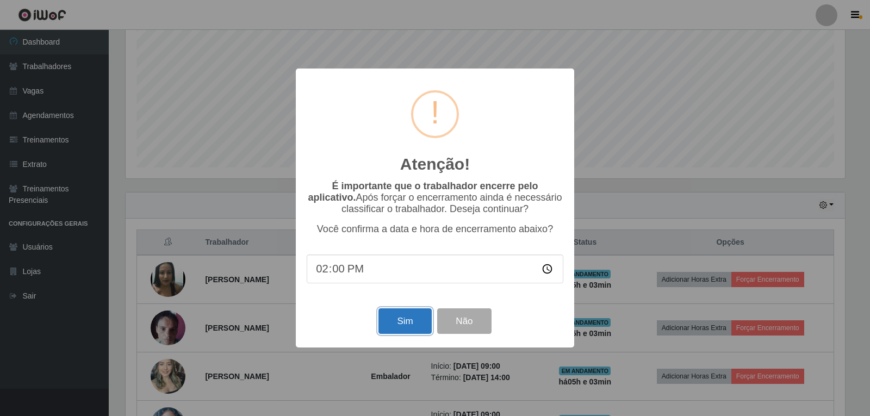
click at [389, 323] on button "Sim" at bounding box center [404, 321] width 53 height 26
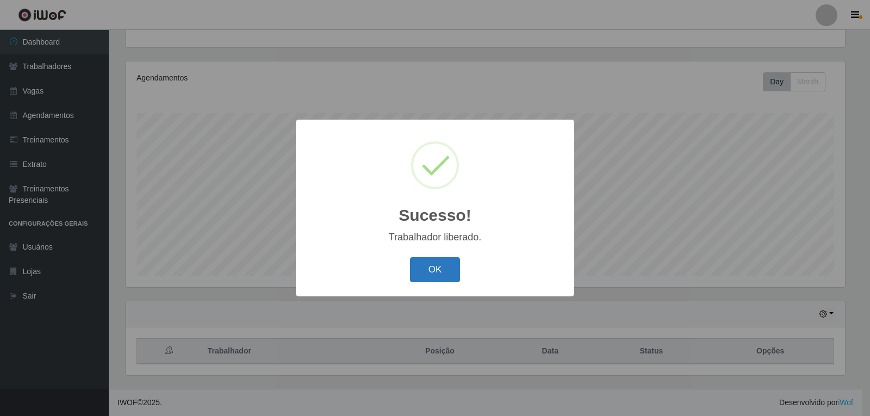
click at [446, 265] on button "OK" at bounding box center [435, 270] width 51 height 26
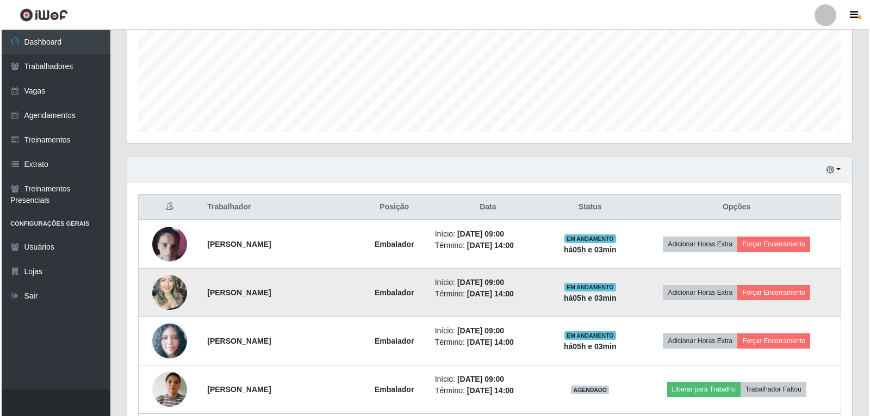
scroll to position [276, 0]
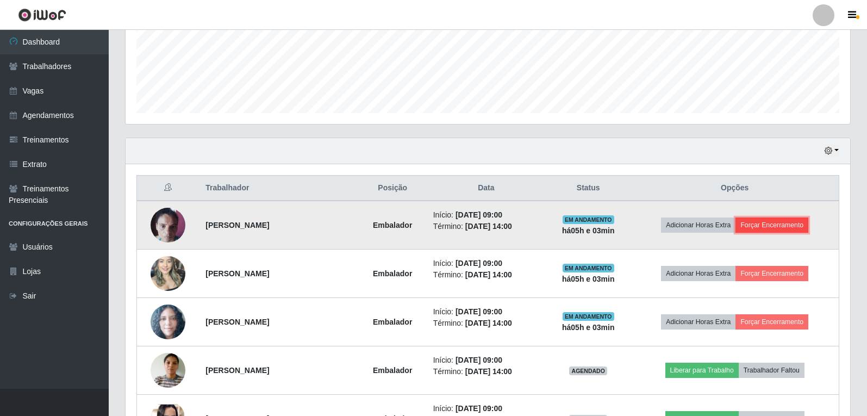
click at [769, 232] on button "Forçar Encerramento" at bounding box center [772, 224] width 73 height 15
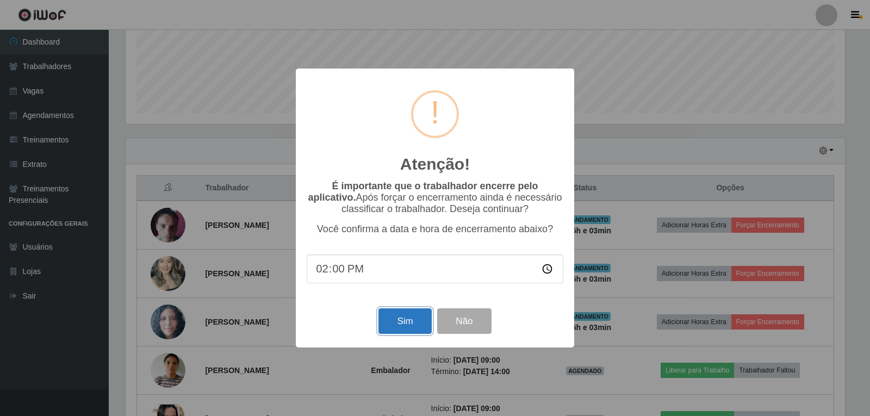
click at [396, 329] on button "Sim" at bounding box center [404, 321] width 53 height 26
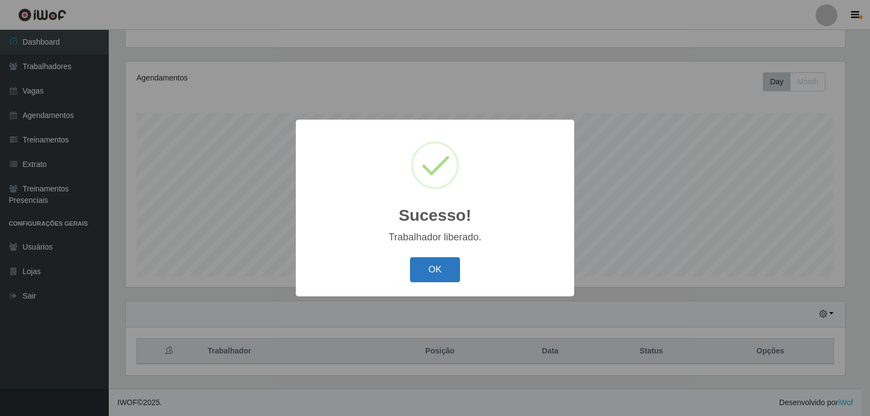
click at [444, 277] on button "OK" at bounding box center [435, 270] width 51 height 26
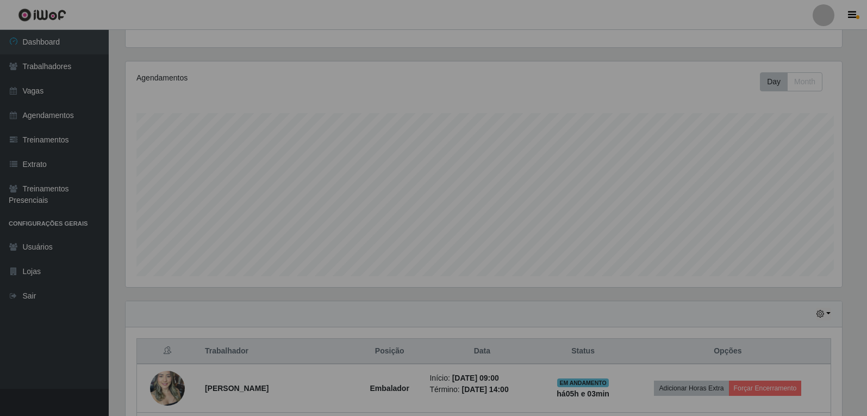
scroll to position [0, 0]
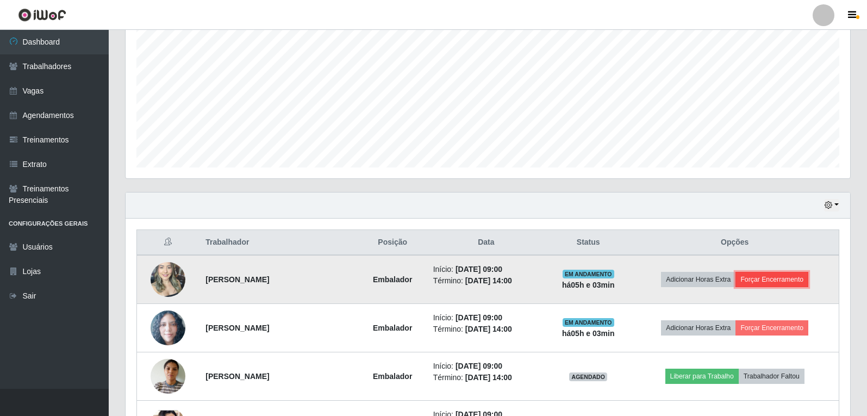
click at [793, 285] on button "Forçar Encerramento" at bounding box center [772, 279] width 73 height 15
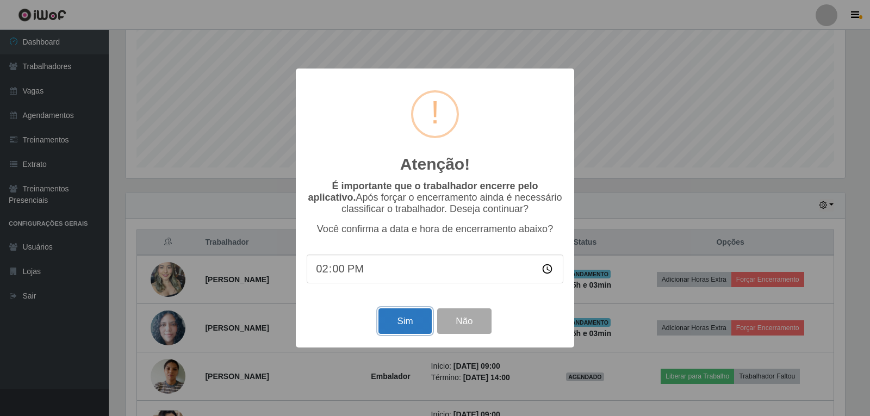
click at [391, 316] on button "Sim" at bounding box center [404, 321] width 53 height 26
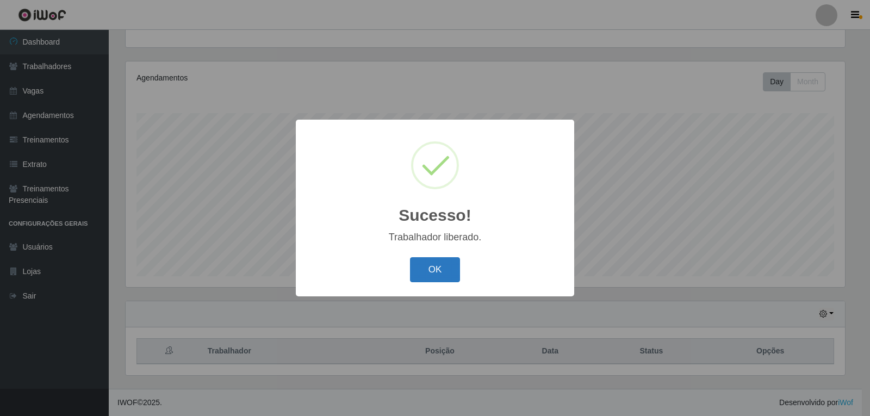
click at [428, 271] on button "OK" at bounding box center [435, 270] width 51 height 26
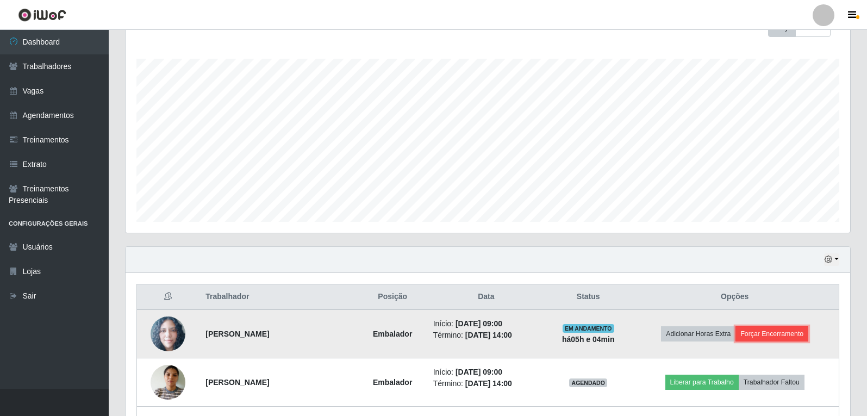
click at [780, 338] on button "Forçar Encerramento" at bounding box center [772, 333] width 73 height 15
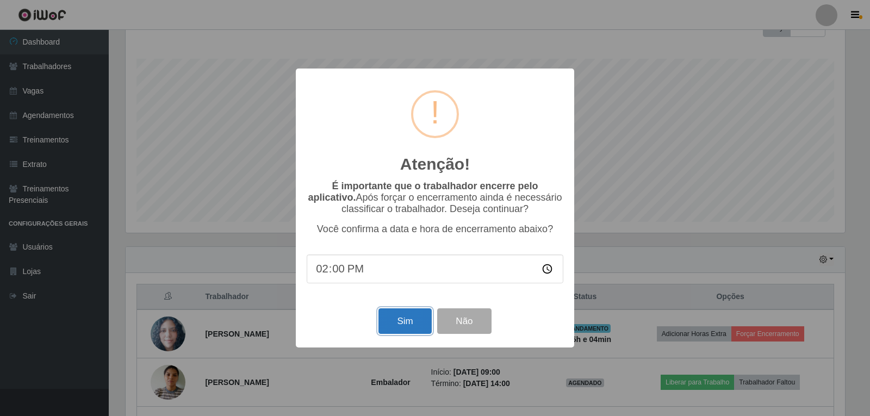
click at [404, 322] on button "Sim" at bounding box center [404, 321] width 53 height 26
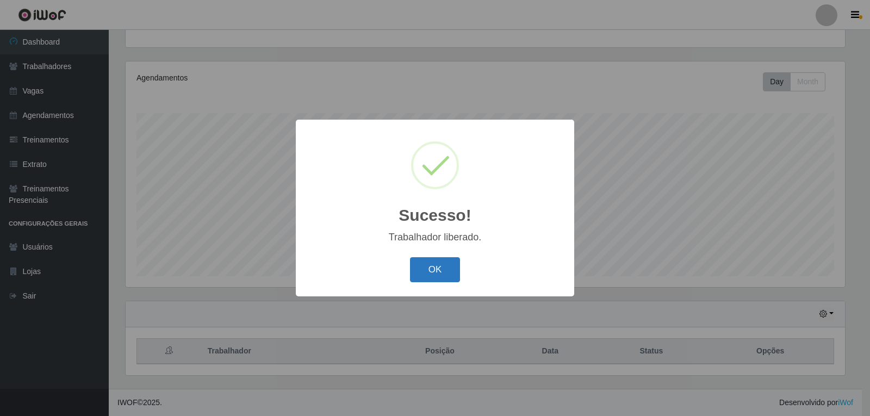
drag, startPoint x: 420, startPoint y: 266, endPoint x: 420, endPoint y: 271, distance: 5.5
click at [420, 266] on button "OK" at bounding box center [435, 270] width 51 height 26
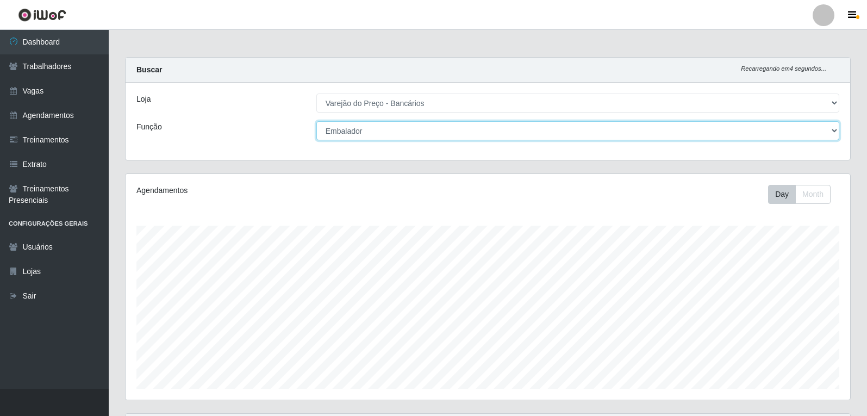
click at [379, 126] on select "[Selecione...] Auxiliar de Estacionamento Auxiliar de Estacionamento + Auxiliar…" at bounding box center [577, 130] width 523 height 19
select select "4"
click at [316, 121] on select "[Selecione...] Auxiliar de Estacionamento Auxiliar de Estacionamento + Auxiliar…" at bounding box center [577, 130] width 523 height 19
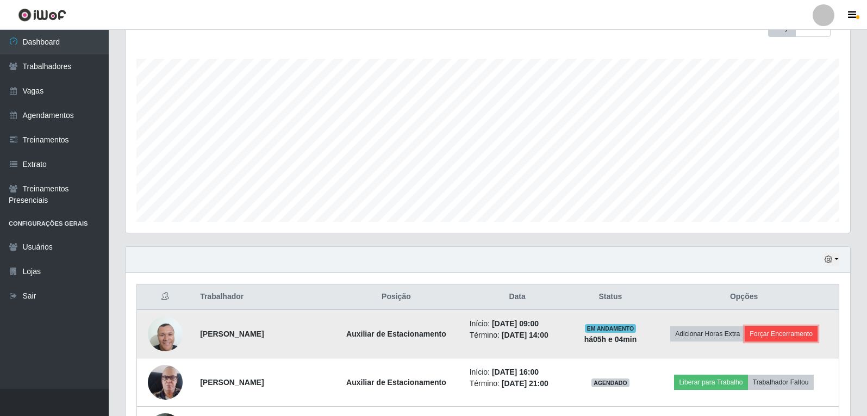
click at [816, 329] on button "Forçar Encerramento" at bounding box center [781, 333] width 73 height 15
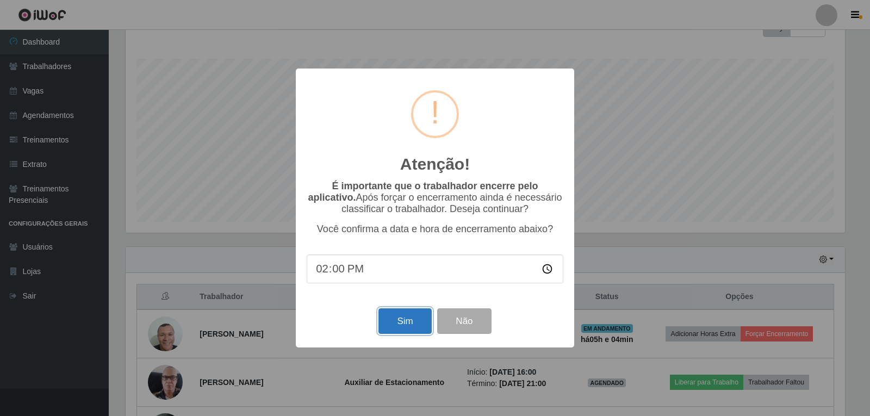
click at [400, 326] on button "Sim" at bounding box center [404, 321] width 53 height 26
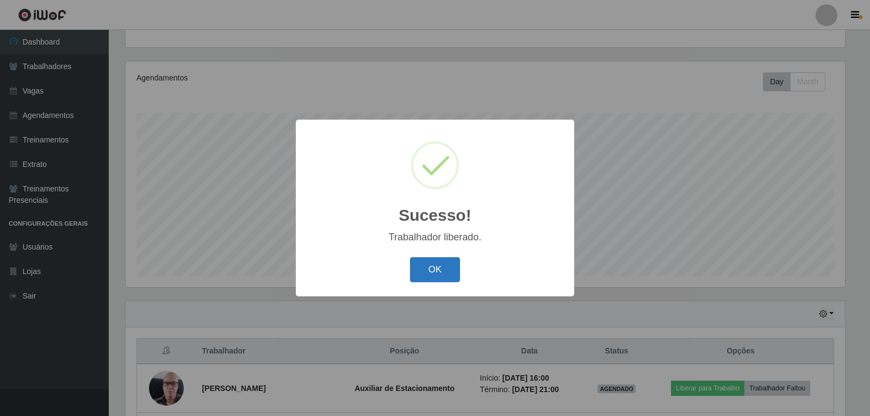
click at [441, 269] on button "OK" at bounding box center [435, 270] width 51 height 26
